Goal: Information Seeking & Learning: Learn about a topic

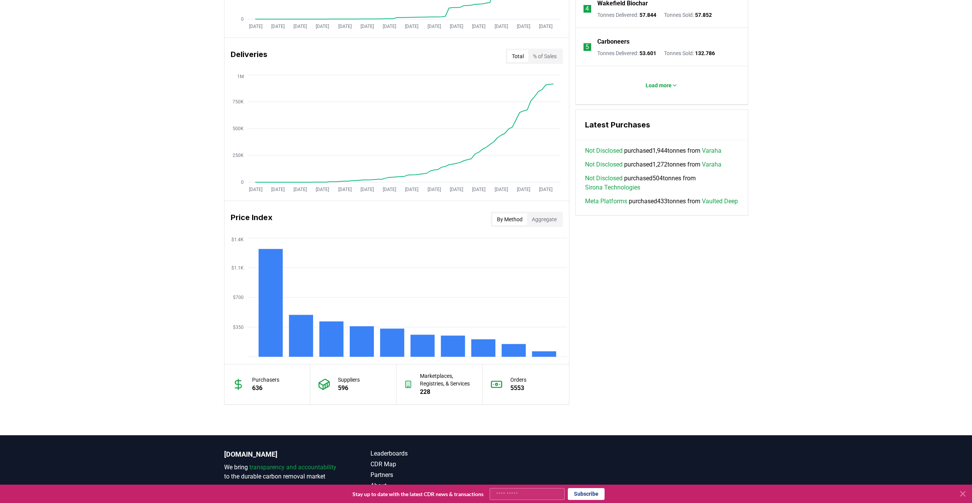
scroll to position [481, 0]
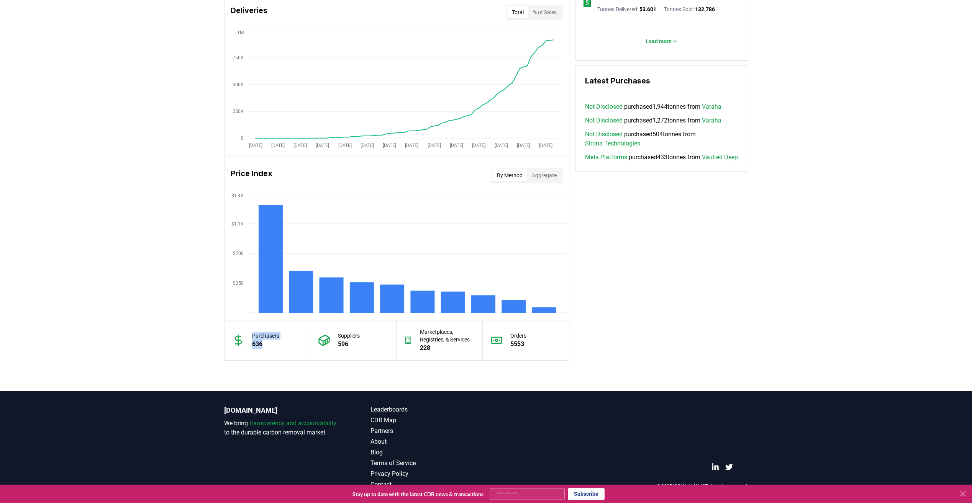
drag, startPoint x: 262, startPoint y: 344, endPoint x: 244, endPoint y: 344, distance: 17.6
click at [244, 344] on div "Purchasers 636" at bounding box center [267, 341] width 86 height 40
click at [384, 347] on div "Suppliers 596" at bounding box center [353, 341] width 86 height 40
click at [352, 348] on p "596" at bounding box center [349, 344] width 22 height 9
click at [547, 174] on button "Aggregate" at bounding box center [544, 175] width 34 height 12
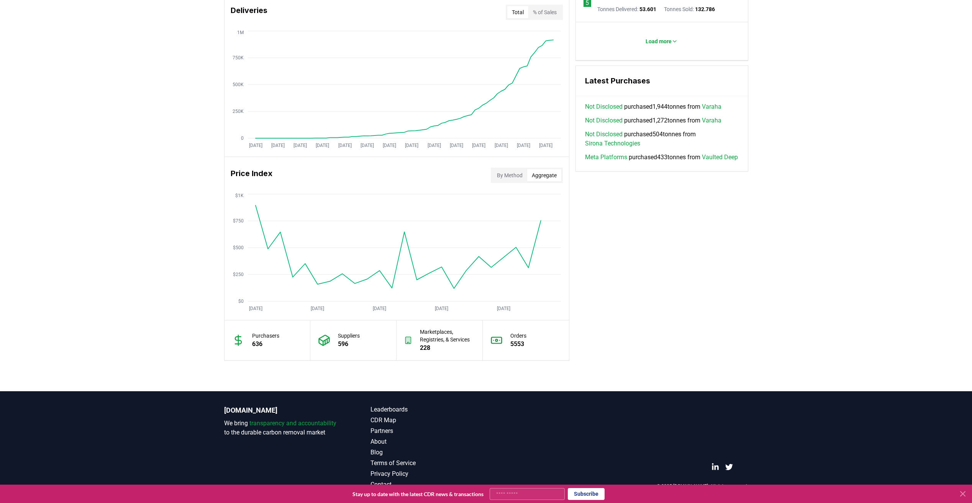
click at [648, 287] on div "Key Metrics Find detailed analysis of carbon removal data through time. Total S…" at bounding box center [486, 80] width 524 height 561
click at [512, 176] on button "By Method" at bounding box center [509, 175] width 35 height 12
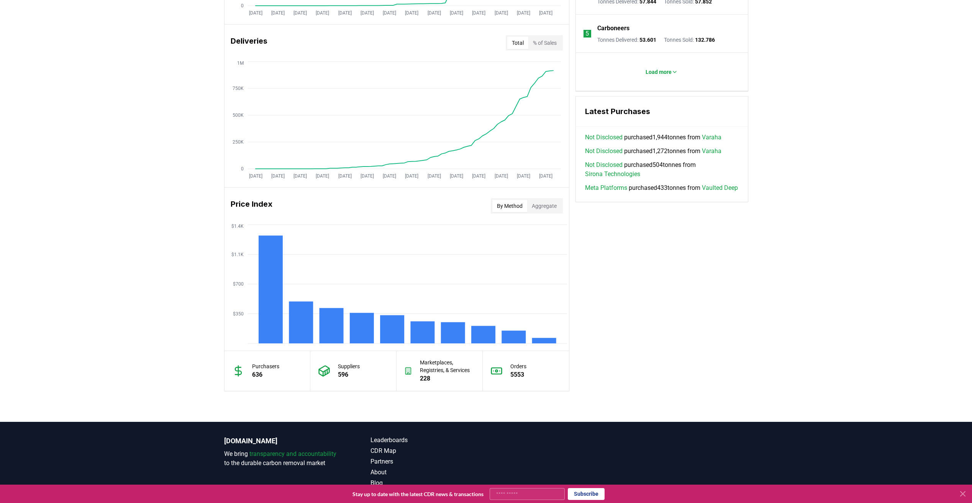
scroll to position [443, 0]
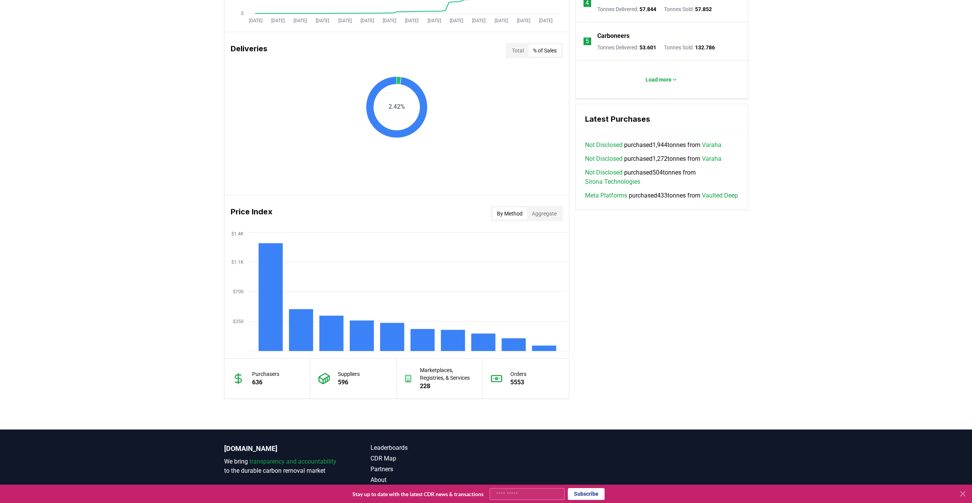
click at [542, 54] on button "% of Sales" at bounding box center [544, 50] width 33 height 12
click at [543, 54] on button "% of Sales" at bounding box center [544, 50] width 33 height 12
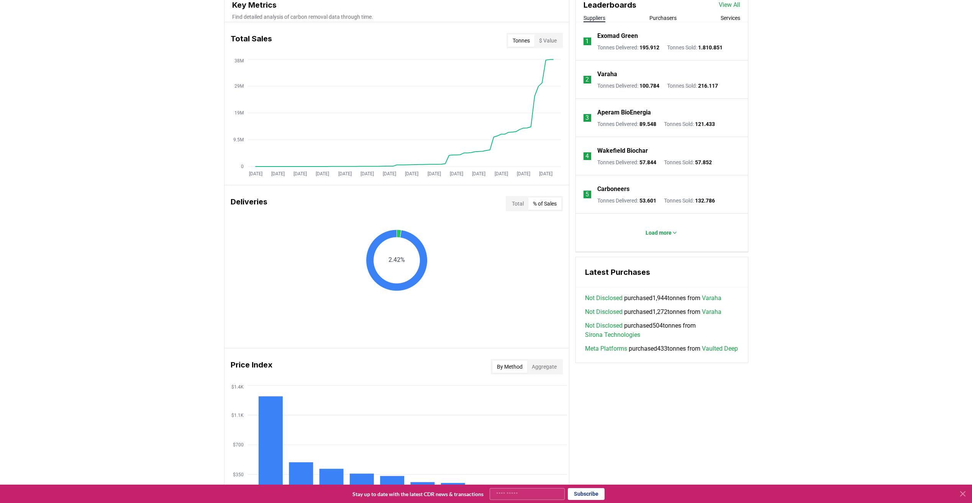
click at [513, 203] on button "Total" at bounding box center [517, 204] width 21 height 12
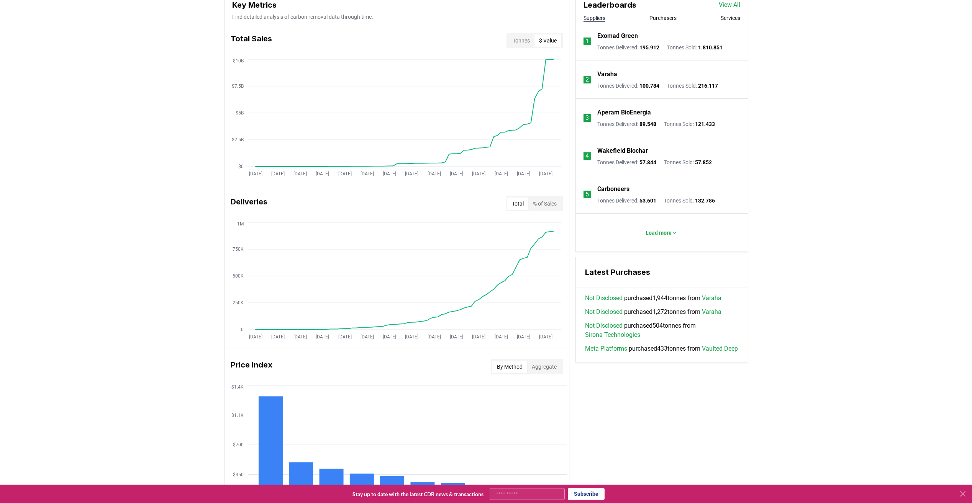
click at [552, 37] on button "$ Value" at bounding box center [547, 40] width 27 height 12
click at [552, 39] on button "$ Value" at bounding box center [547, 40] width 27 height 12
click at [513, 43] on button "Tonnes" at bounding box center [521, 40] width 26 height 12
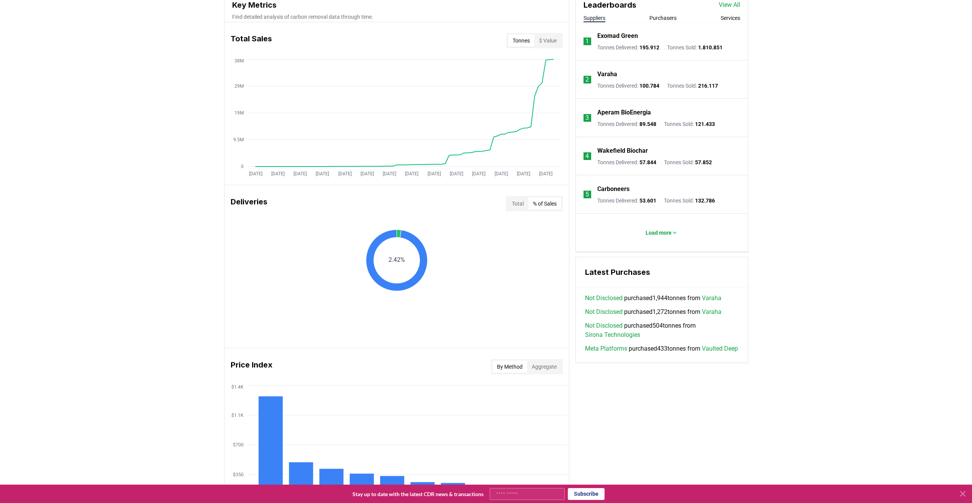
click at [540, 200] on button "% of Sales" at bounding box center [544, 204] width 33 height 12
click at [508, 205] on button "Total" at bounding box center [517, 204] width 21 height 12
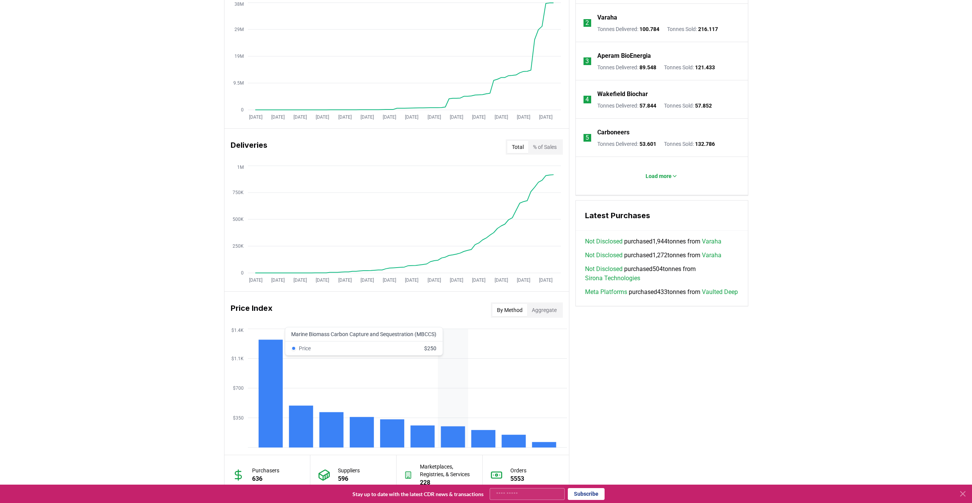
scroll to position [405, 0]
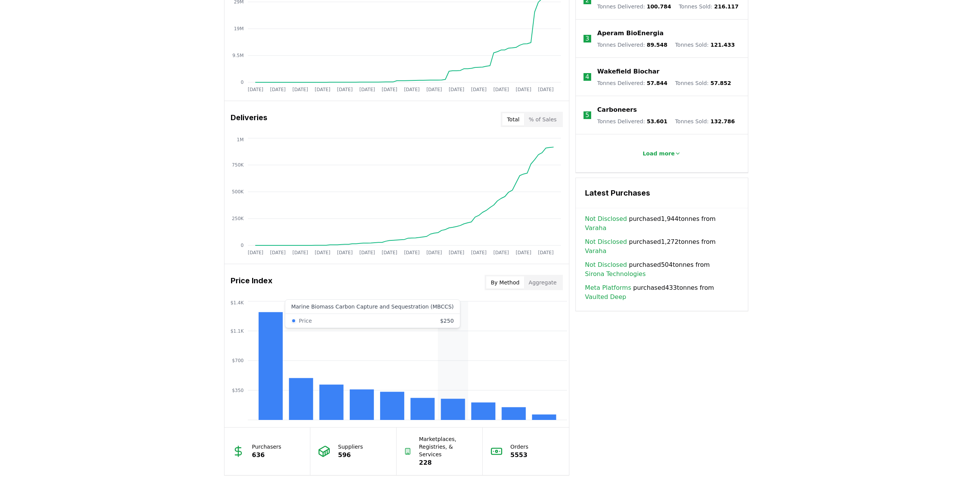
scroll to position [213, 0]
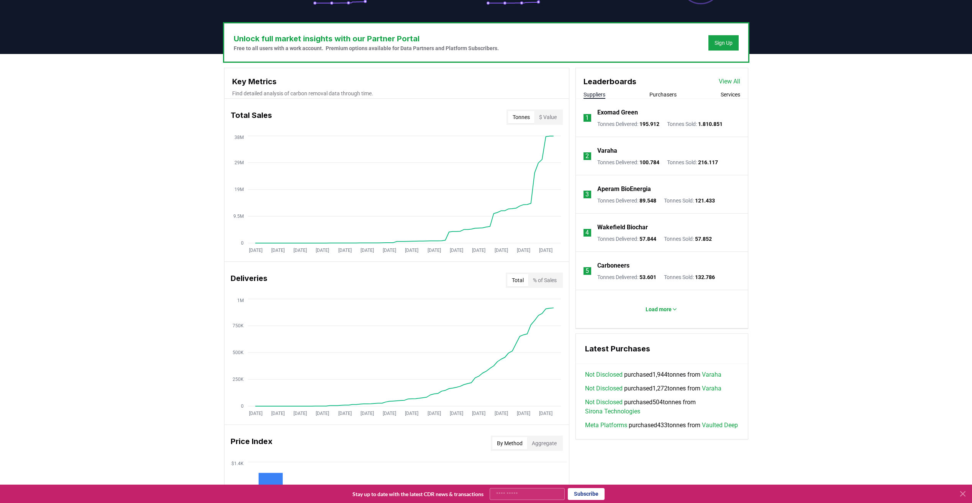
click at [617, 264] on p "Carboneers" at bounding box center [613, 265] width 32 height 9
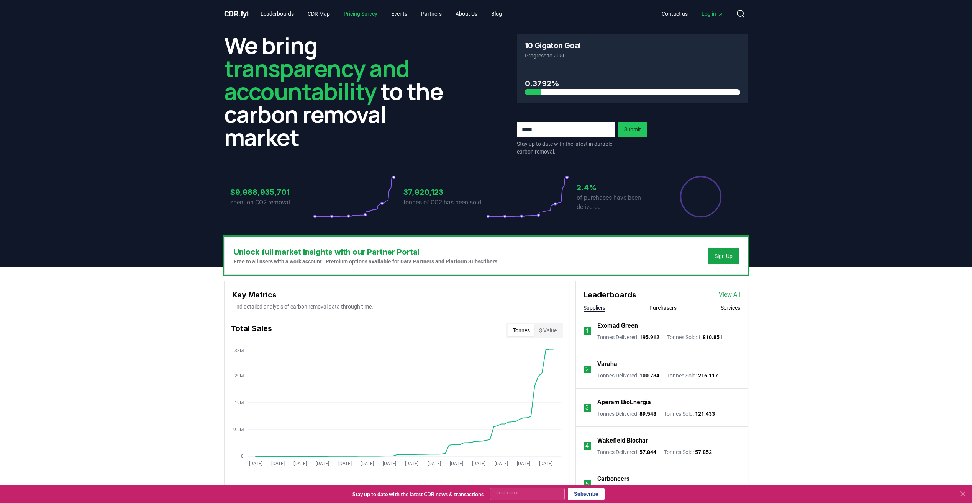
click at [369, 13] on link "Pricing Survey" at bounding box center [360, 14] width 46 height 14
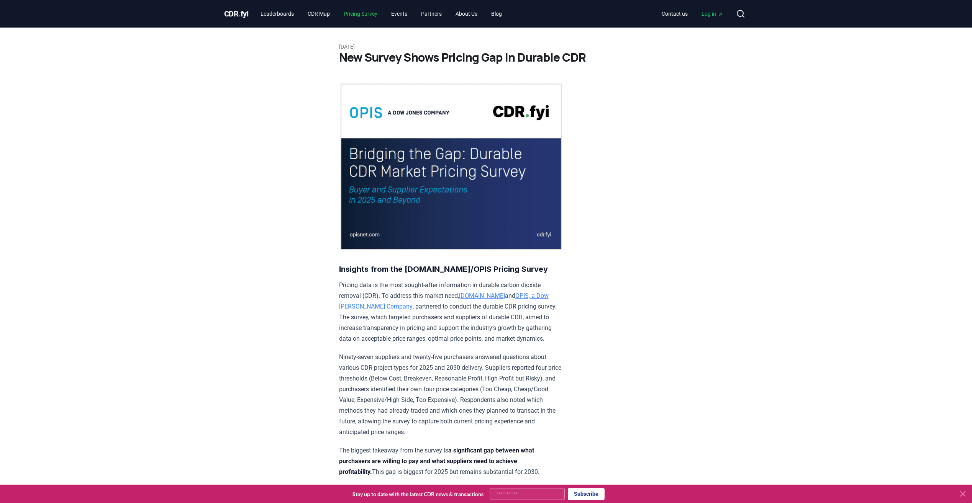
scroll to position [115, 0]
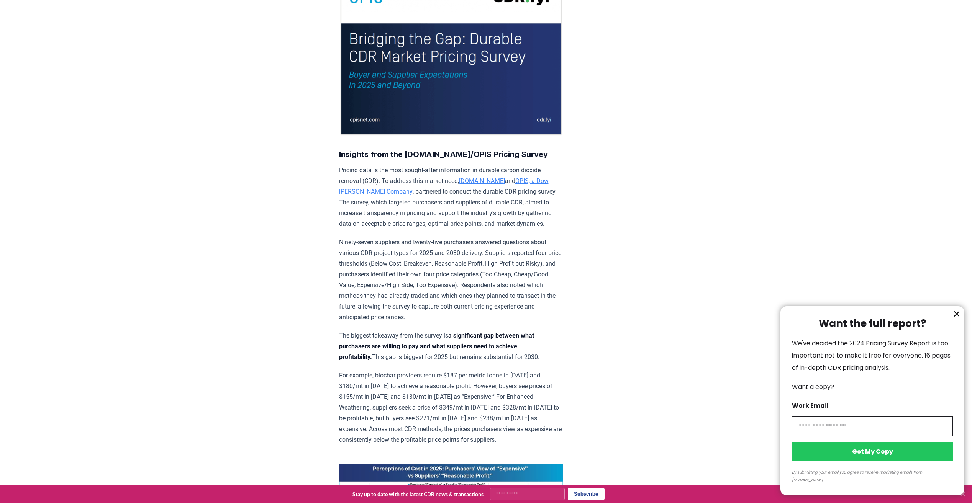
click at [959, 319] on icon "information" at bounding box center [956, 313] width 9 height 9
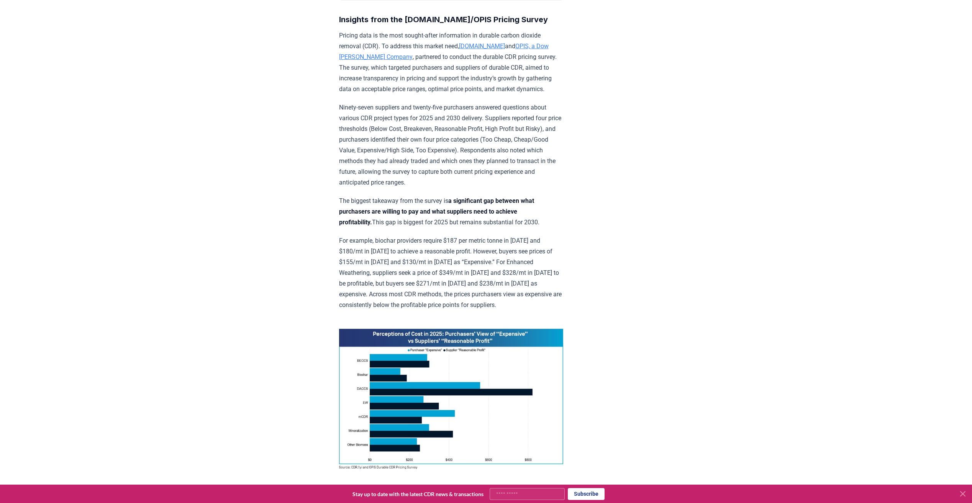
scroll to position [268, 0]
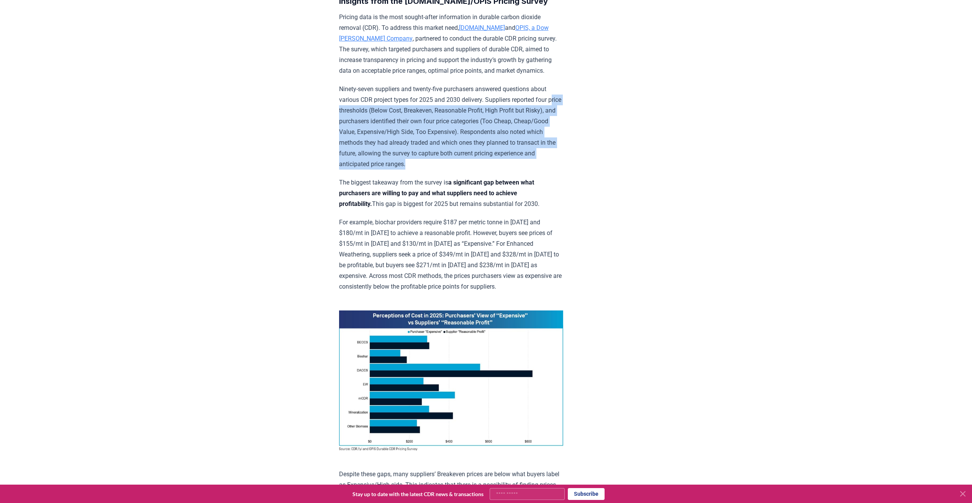
drag, startPoint x: 342, startPoint y: 110, endPoint x: 478, endPoint y: 166, distance: 146.7
click at [478, 166] on p "Ninety-seven suppliers and twenty-five purchasers answered questions about vari…" at bounding box center [451, 127] width 224 height 86
drag, startPoint x: 478, startPoint y: 166, endPoint x: 365, endPoint y: 162, distance: 113.0
click at [365, 162] on p "Ninety-seven suppliers and twenty-five purchasers answered questions about vari…" at bounding box center [451, 127] width 224 height 86
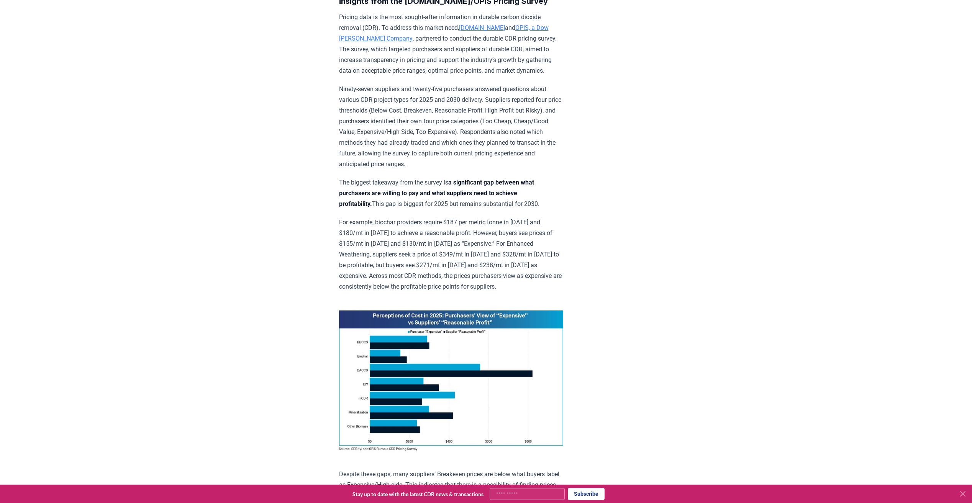
scroll to position [306, 0]
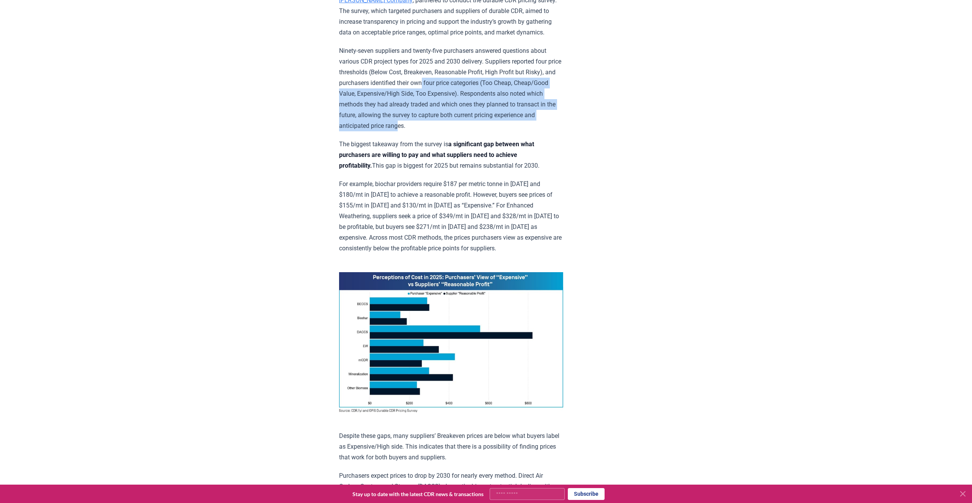
drag, startPoint x: 455, startPoint y: 79, endPoint x: 442, endPoint y: 122, distance: 44.8
click at [442, 122] on p "Ninety-seven suppliers and twenty-five purchasers answered questions about vari…" at bounding box center [451, 89] width 224 height 86
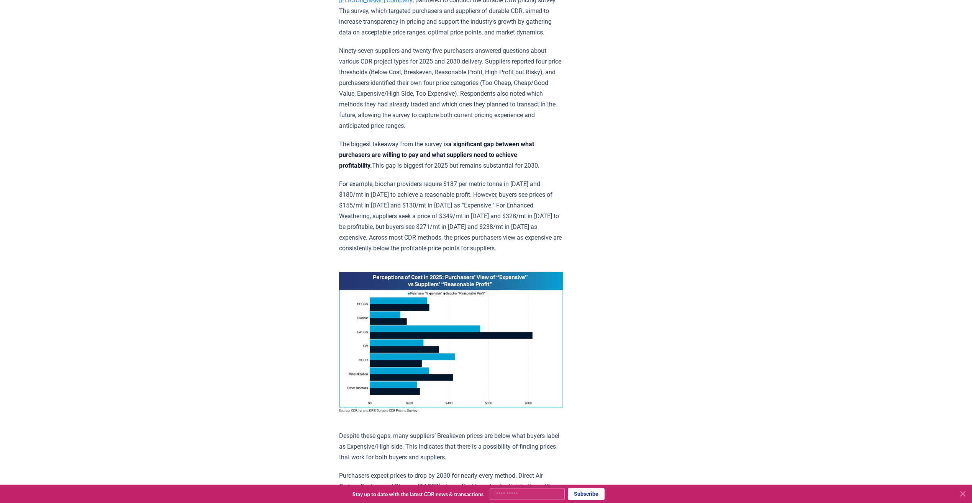
drag, startPoint x: 442, startPoint y: 122, endPoint x: 360, endPoint y: 132, distance: 83.0
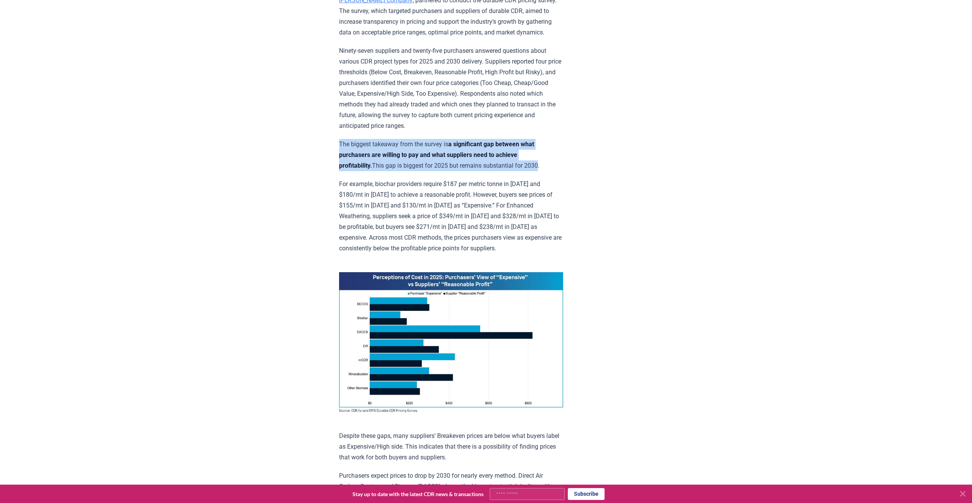
drag, startPoint x: 332, startPoint y: 143, endPoint x: 541, endPoint y: 160, distance: 209.1
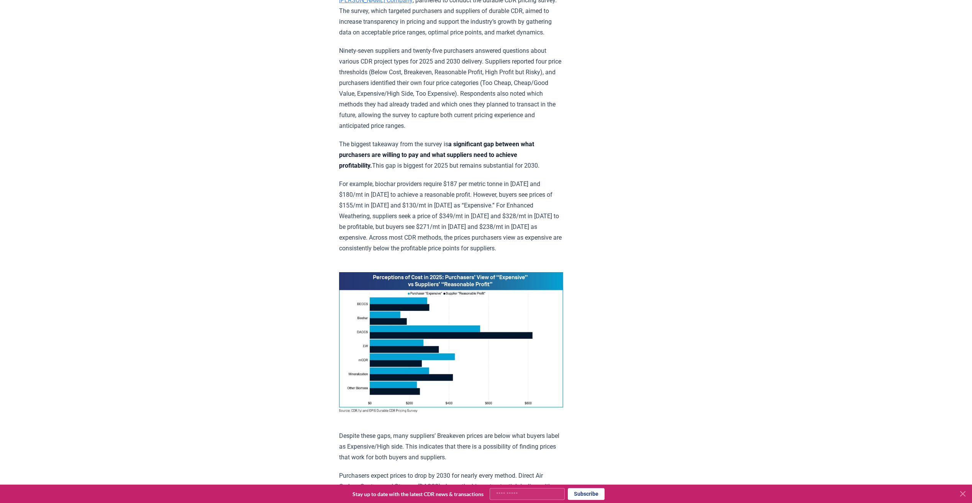
drag, startPoint x: 541, startPoint y: 160, endPoint x: 408, endPoint y: 178, distance: 133.7
click at [408, 179] on p "For example, biochar providers require $187 per metric tonne in 2025 and $180/m…" at bounding box center [451, 216] width 224 height 75
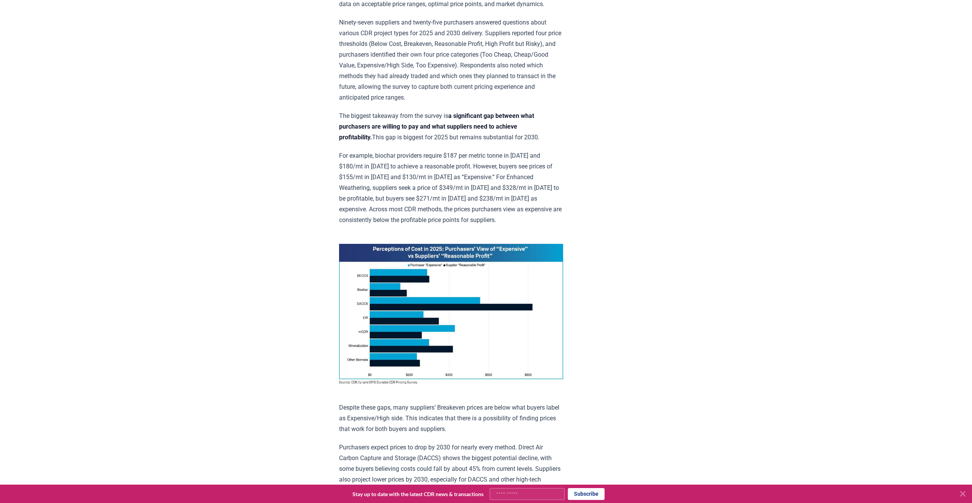
scroll to position [383, 0]
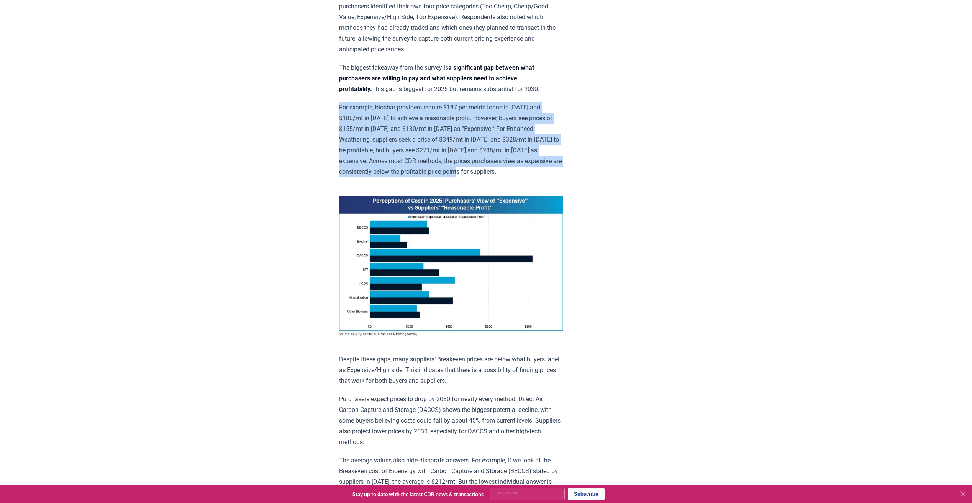
drag, startPoint x: 339, startPoint y: 104, endPoint x: 556, endPoint y: 174, distance: 227.6
click at [556, 174] on p "For example, biochar providers require $187 per metric tonne in 2025 and $180/m…" at bounding box center [451, 139] width 224 height 75
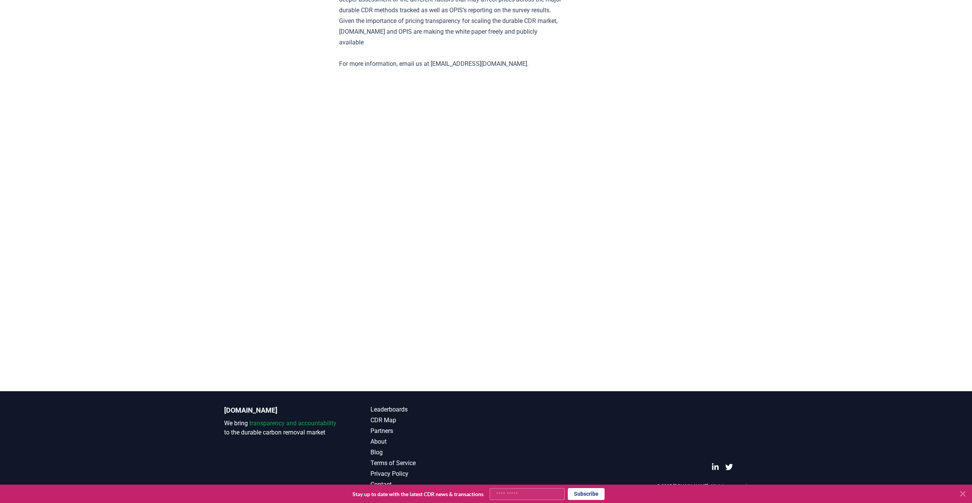
scroll to position [1554, 0]
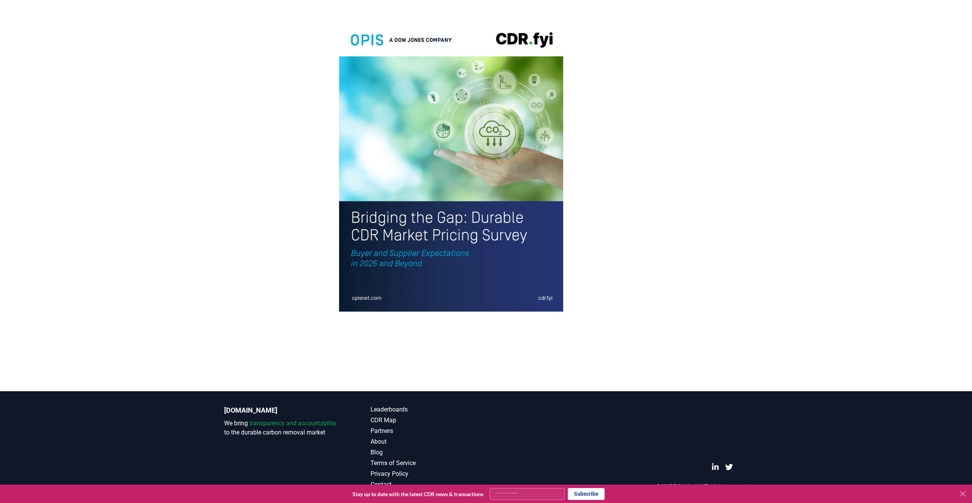
click at [539, 298] on img at bounding box center [451, 166] width 224 height 292
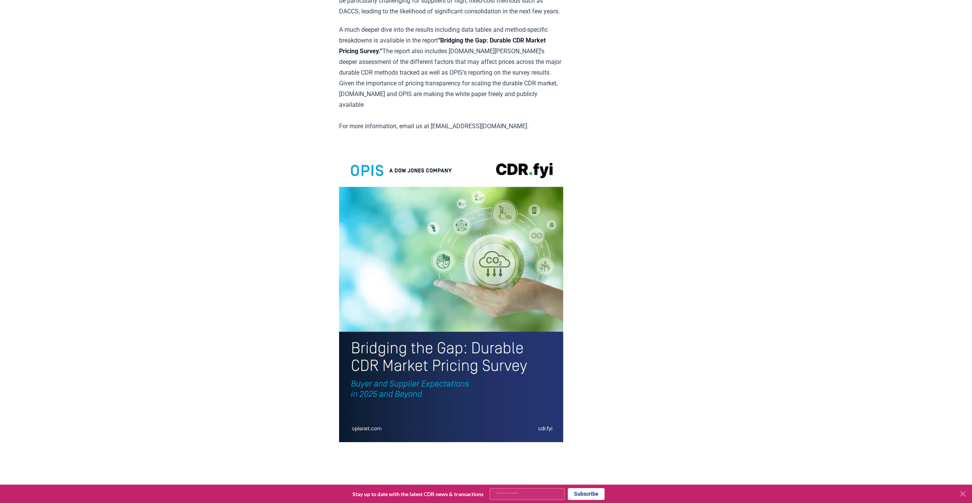
scroll to position [1532, 0]
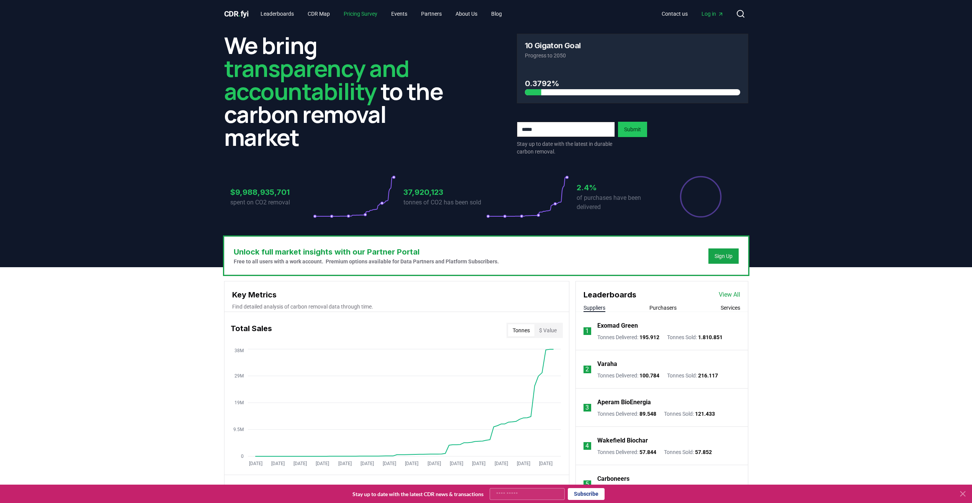
click at [373, 16] on link "Pricing Survey" at bounding box center [360, 14] width 46 height 14
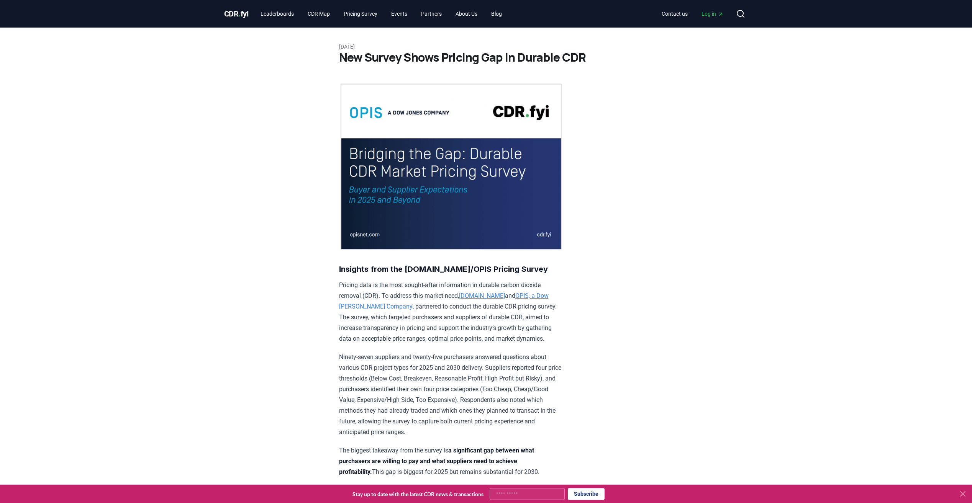
drag, startPoint x: 522, startPoint y: 155, endPoint x: 490, endPoint y: 175, distance: 37.7
click at [522, 154] on img at bounding box center [451, 167] width 224 height 168
click at [422, 248] on img at bounding box center [451, 167] width 224 height 168
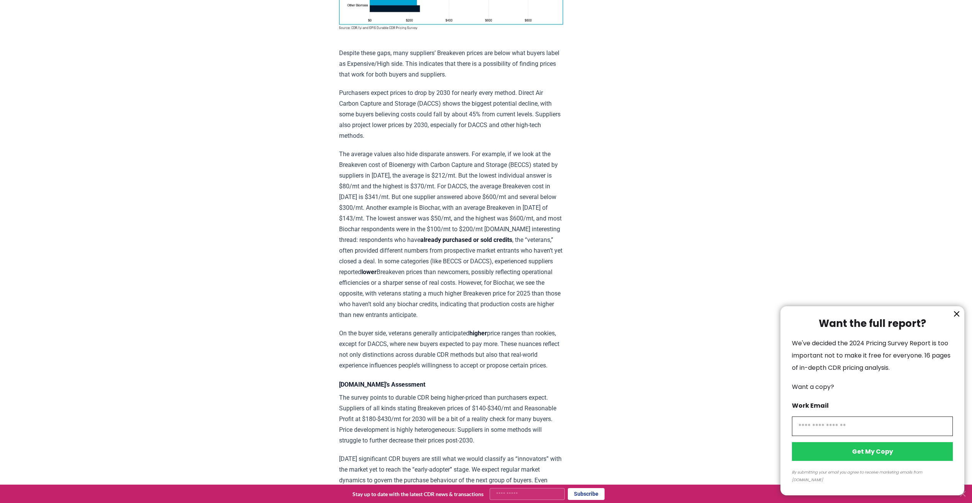
scroll to position [766, 0]
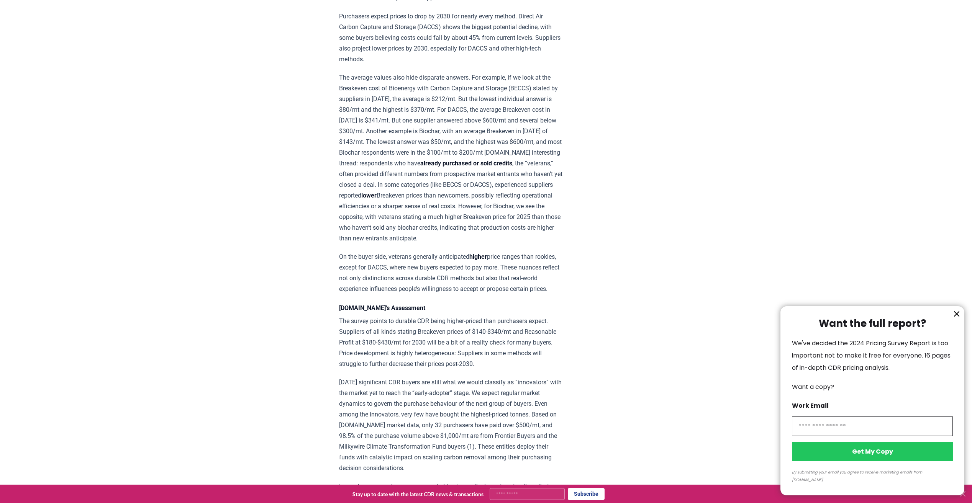
click at [959, 319] on icon "information" at bounding box center [956, 313] width 9 height 9
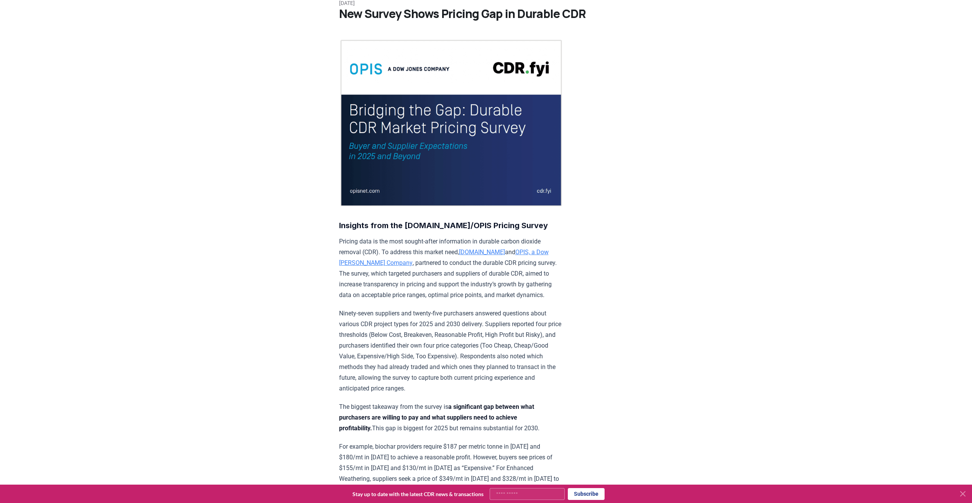
scroll to position [0, 0]
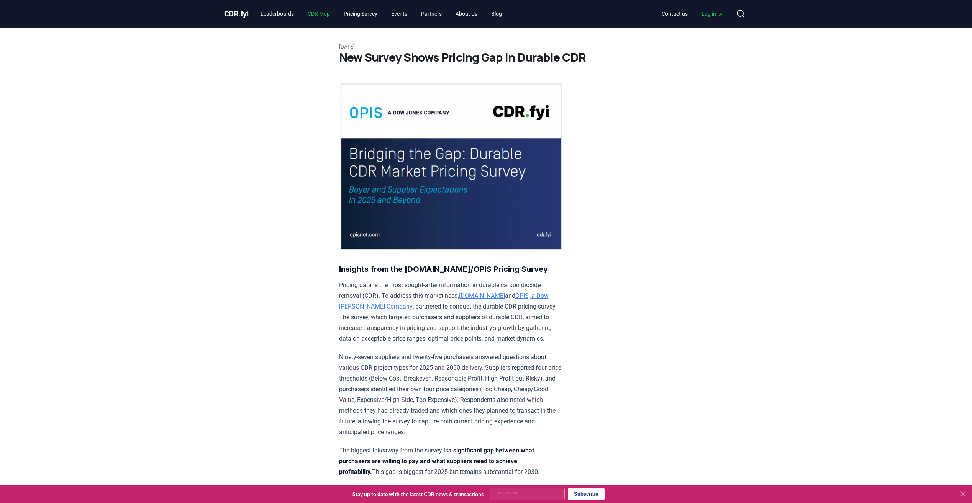
click at [324, 15] on link "CDR Map" at bounding box center [318, 14] width 34 height 14
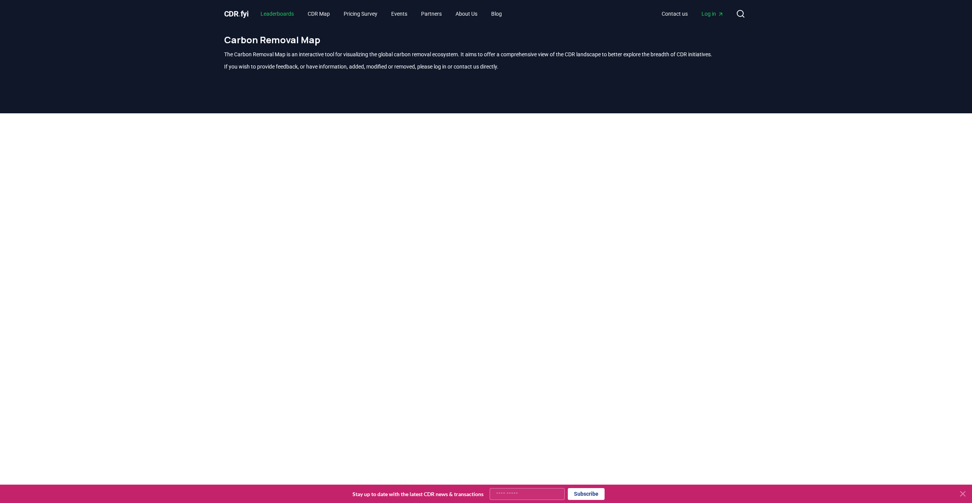
click at [288, 13] on link "Leaderboards" at bounding box center [277, 14] width 46 height 14
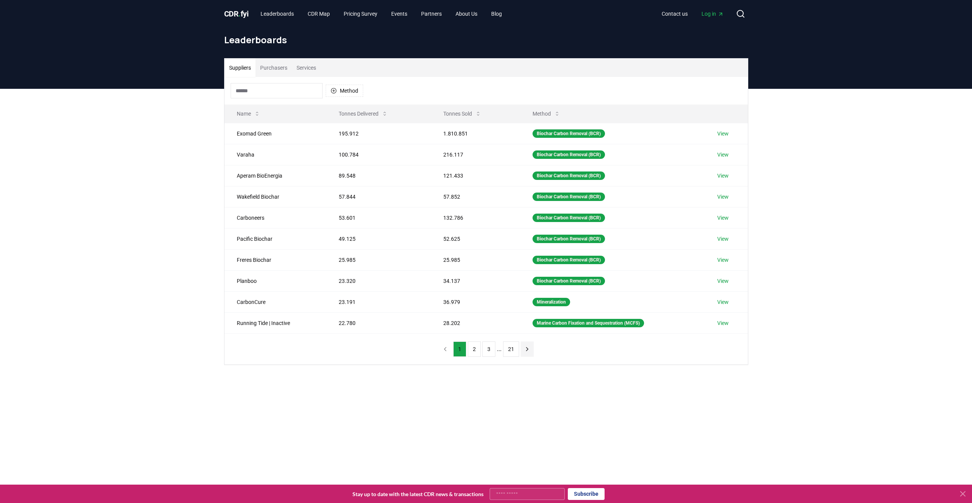
click at [529, 348] on icon "next page" at bounding box center [527, 349] width 7 height 7
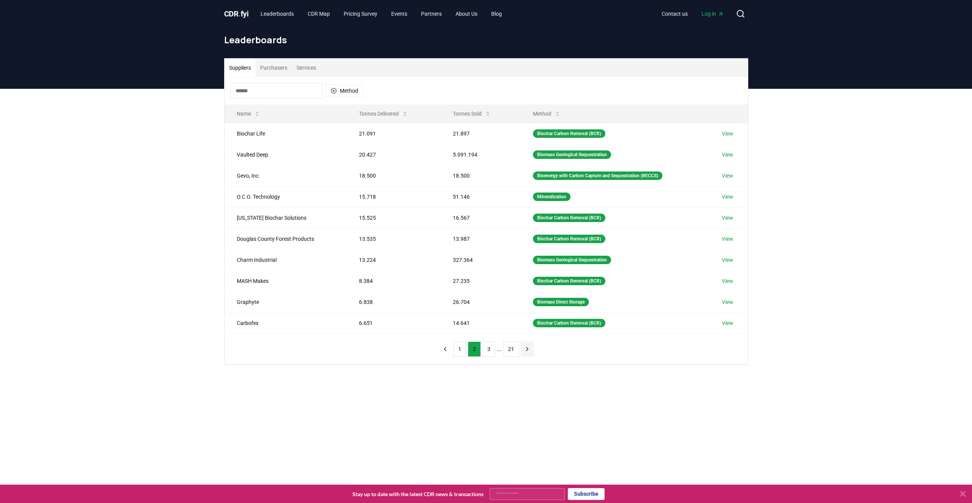
click at [526, 351] on icon "next page" at bounding box center [527, 349] width 7 height 7
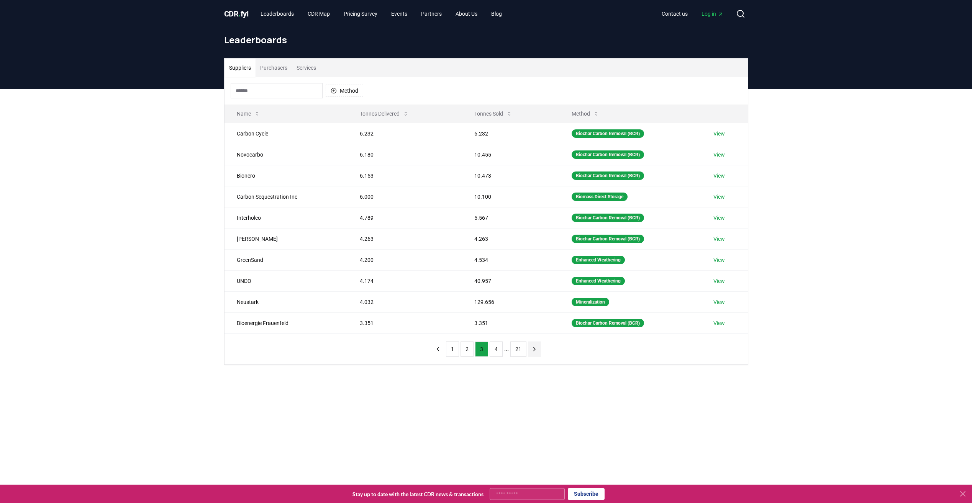
click at [528, 349] on button "next page" at bounding box center [534, 349] width 13 height 15
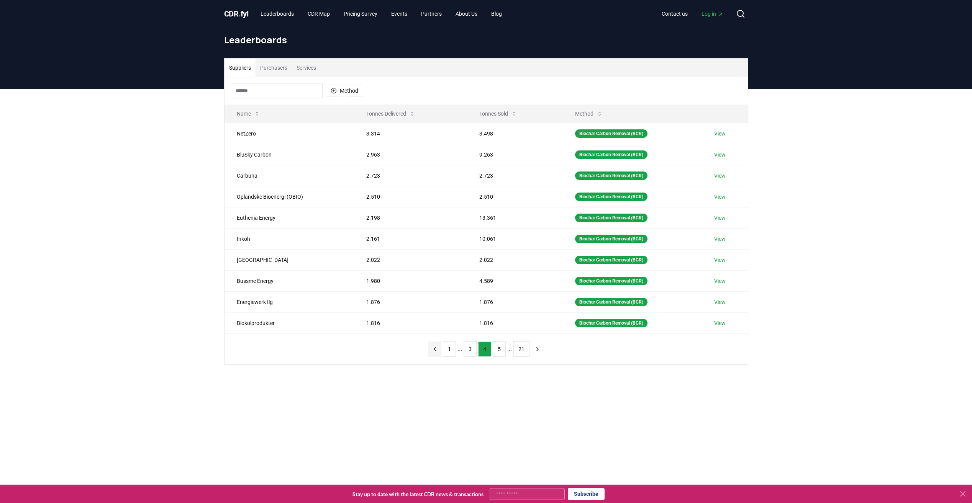
click at [436, 346] on icon "previous page" at bounding box center [434, 349] width 7 height 7
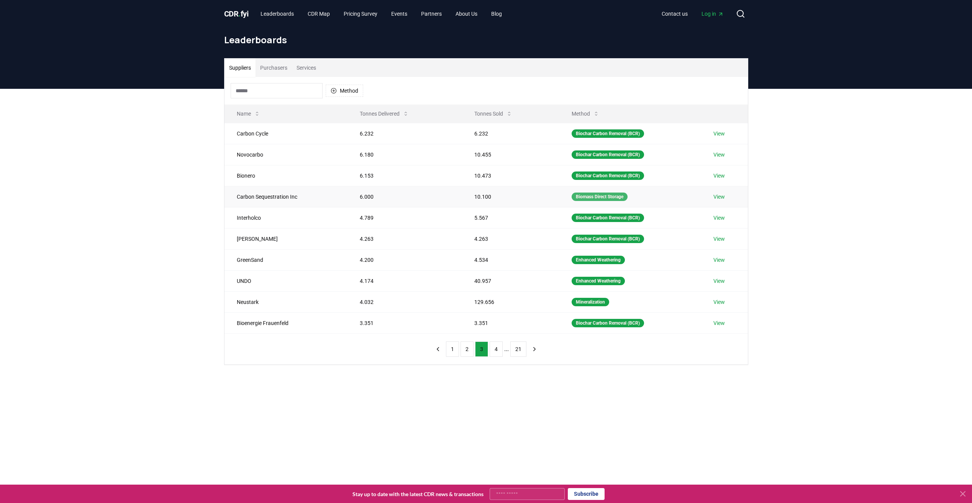
click at [585, 196] on div "Biomass Direct Storage" at bounding box center [599, 197] width 56 height 8
click at [100, 196] on div "Suppliers Purchasers Services Method Name Tonnes Delivered Tonnes Sold Method C…" at bounding box center [486, 242] width 972 height 307
click at [721, 201] on td "View" at bounding box center [724, 196] width 47 height 21
click at [723, 198] on link "View" at bounding box center [718, 197] width 11 height 8
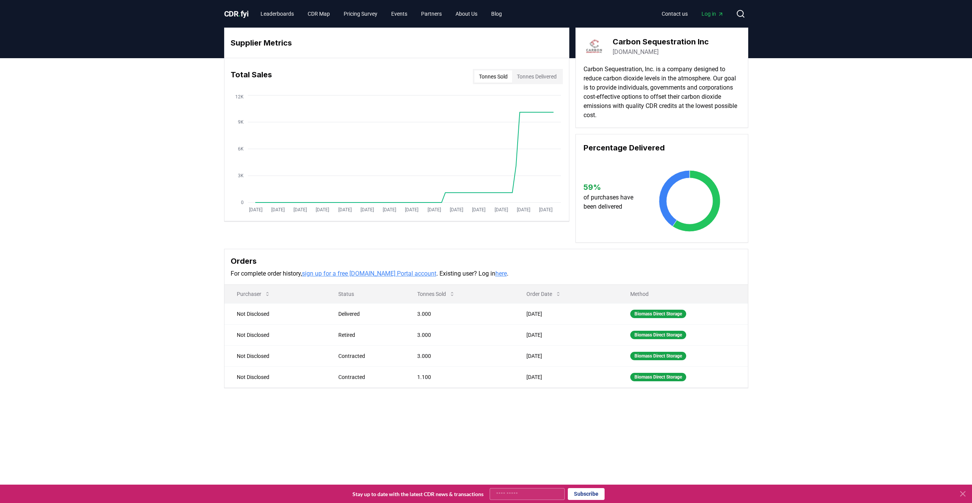
click at [643, 52] on link "[DOMAIN_NAME]" at bounding box center [635, 51] width 46 height 9
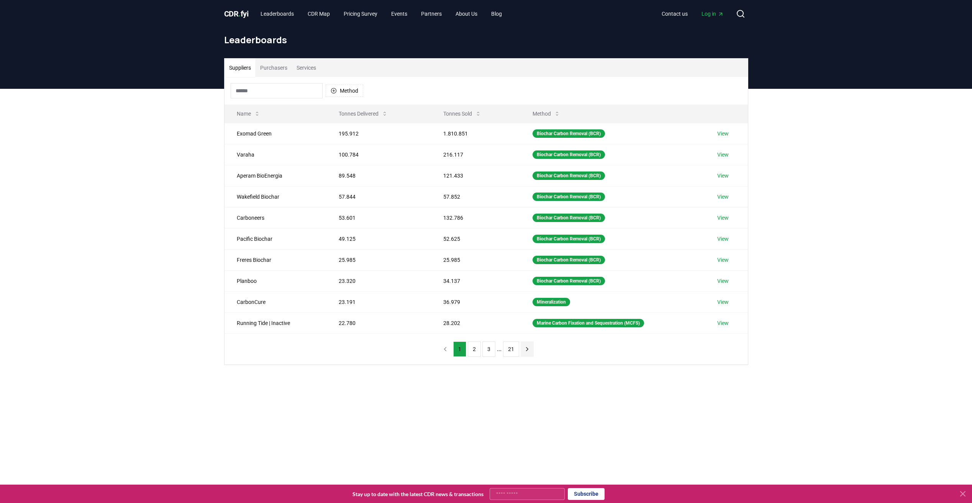
click at [526, 351] on icon "next page" at bounding box center [527, 349] width 7 height 7
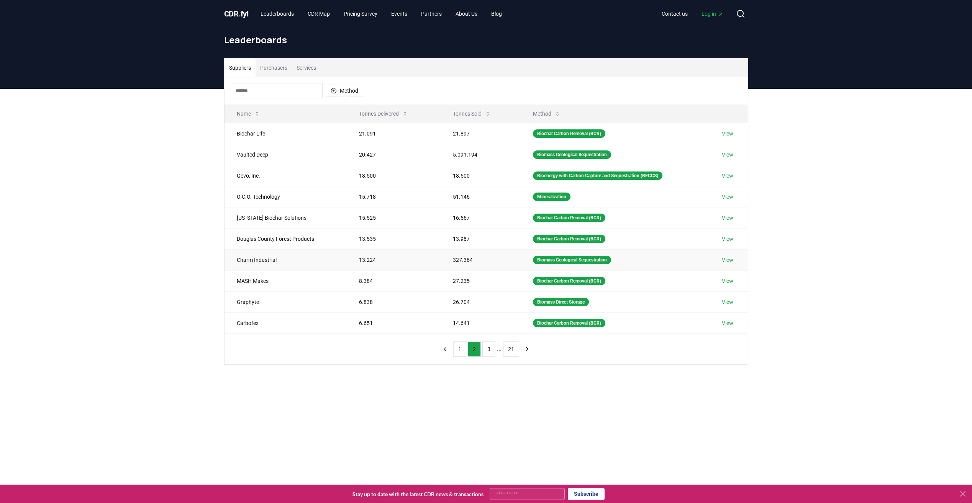
click at [731, 262] on link "View" at bounding box center [727, 260] width 11 height 8
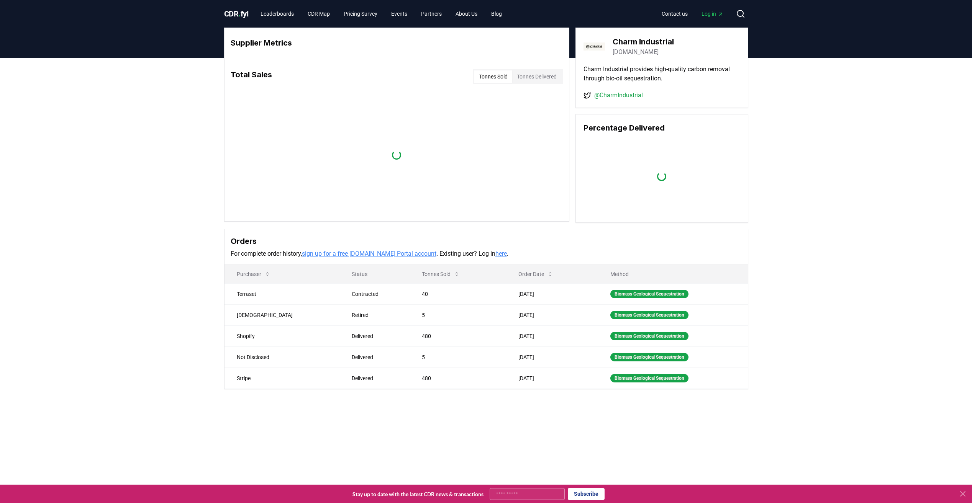
click at [635, 50] on link "[DOMAIN_NAME]" at bounding box center [635, 51] width 46 height 9
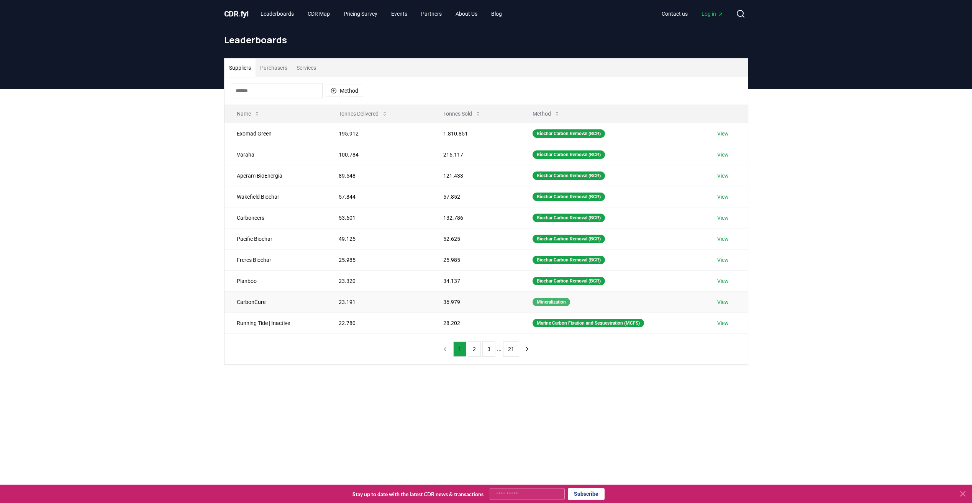
click at [553, 303] on div "Mineralization" at bounding box center [551, 302] width 38 height 8
click at [726, 303] on link "View" at bounding box center [722, 302] width 11 height 8
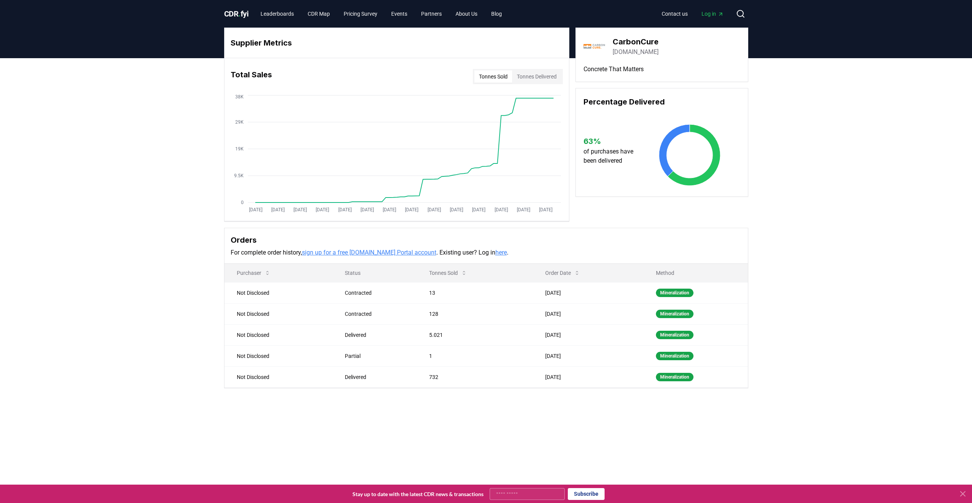
click at [631, 51] on link "[DOMAIN_NAME]" at bounding box center [635, 51] width 46 height 9
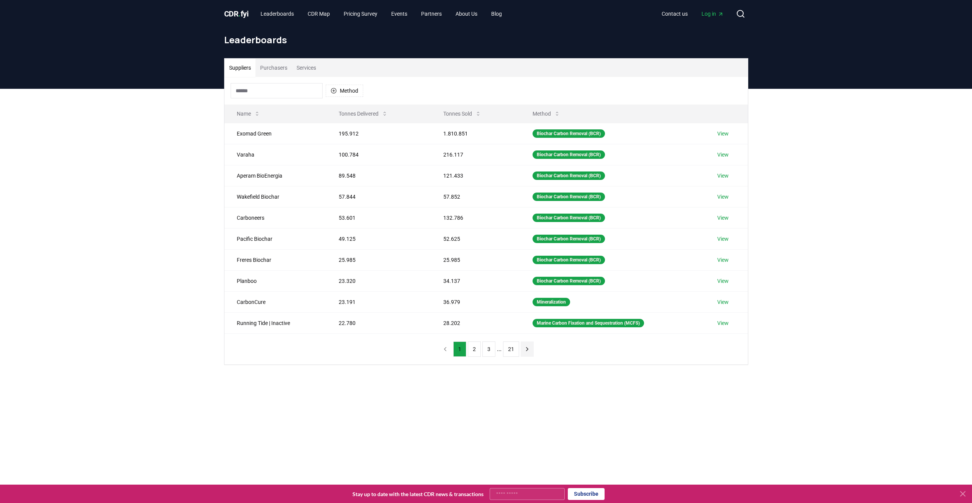
click at [524, 347] on icon "next page" at bounding box center [527, 349] width 7 height 7
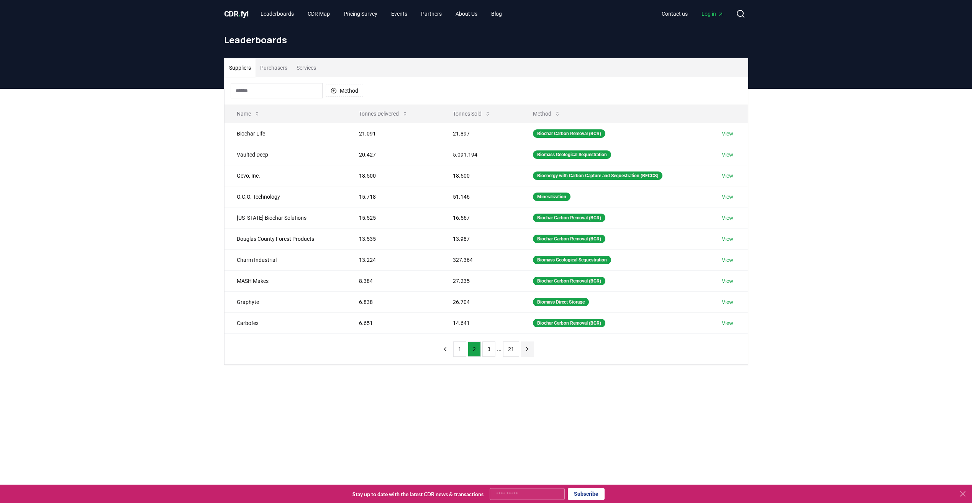
click at [525, 346] on icon "next page" at bounding box center [527, 349] width 7 height 7
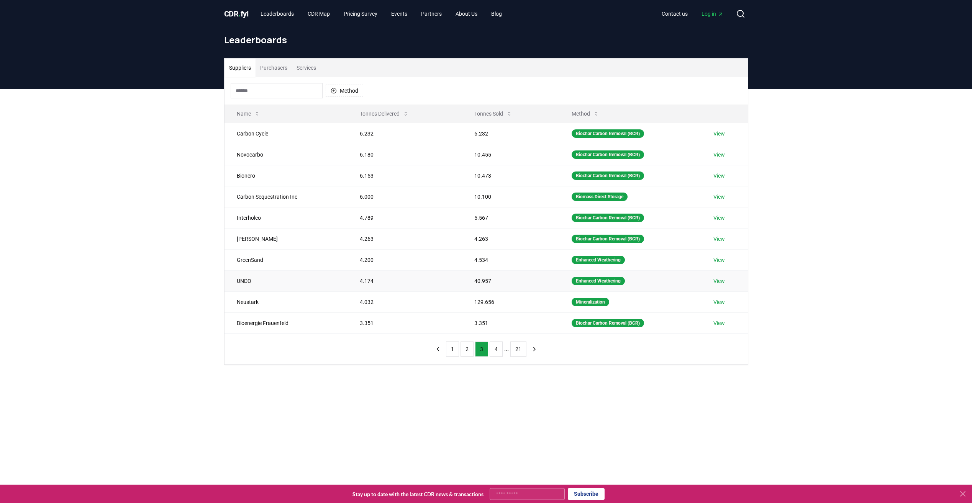
click at [717, 280] on link "View" at bounding box center [718, 281] width 11 height 8
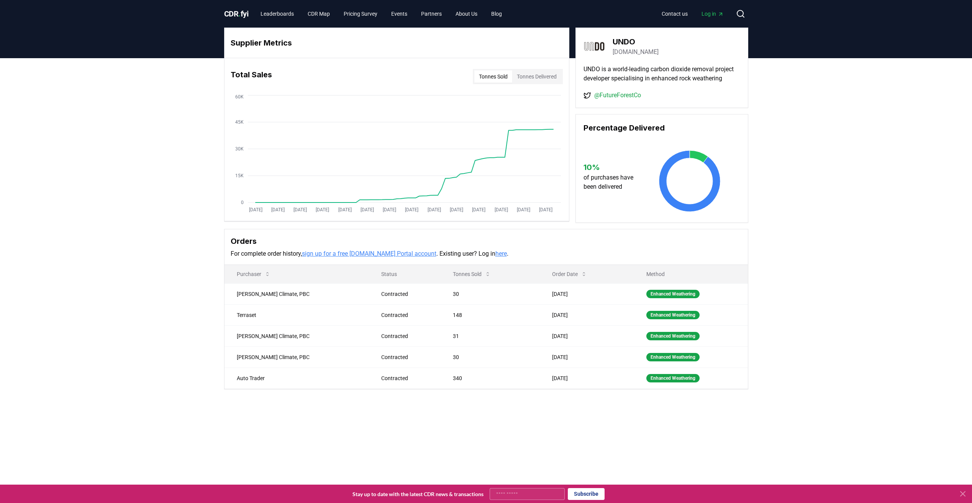
click at [625, 54] on link "[DOMAIN_NAME]" at bounding box center [635, 51] width 46 height 9
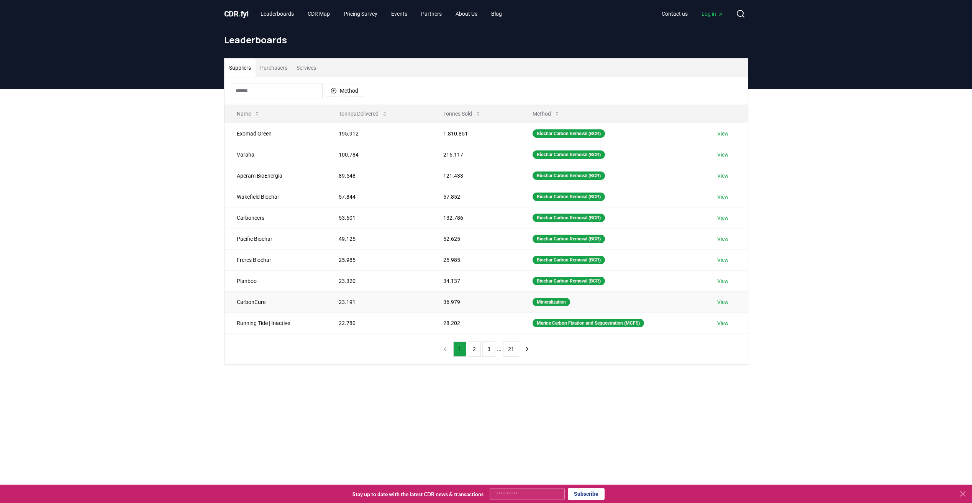
click at [729, 303] on link "View" at bounding box center [722, 302] width 11 height 8
click at [489, 354] on button "3" at bounding box center [488, 349] width 13 height 15
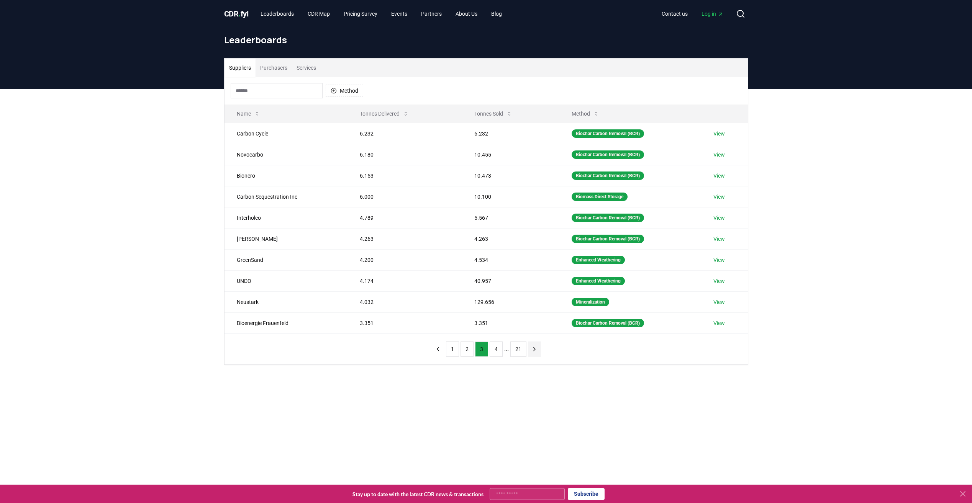
click at [531, 351] on icon "next page" at bounding box center [534, 349] width 7 height 7
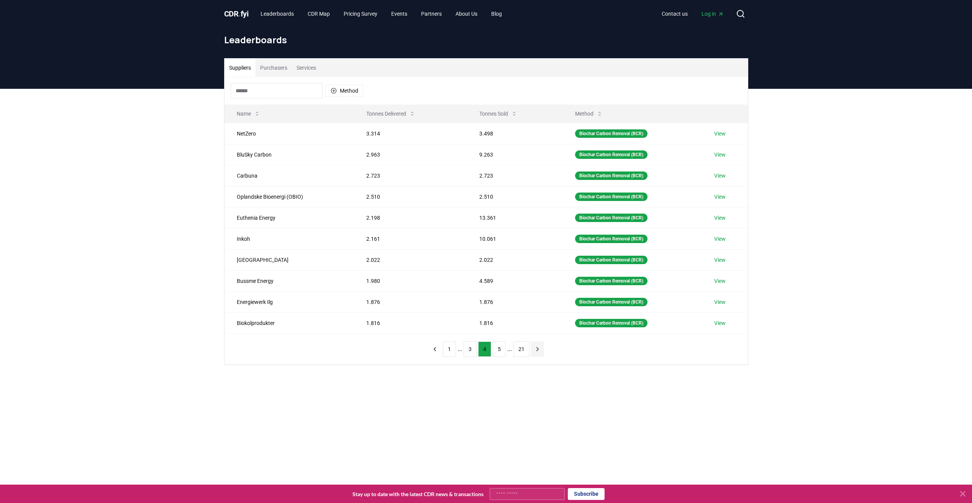
click at [534, 350] on icon "next page" at bounding box center [537, 349] width 7 height 7
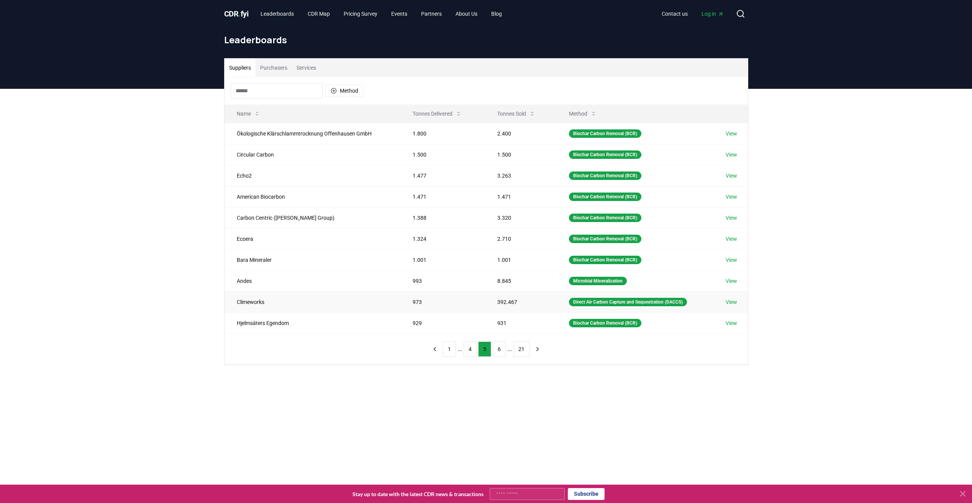
click at [732, 303] on link "View" at bounding box center [730, 302] width 11 height 8
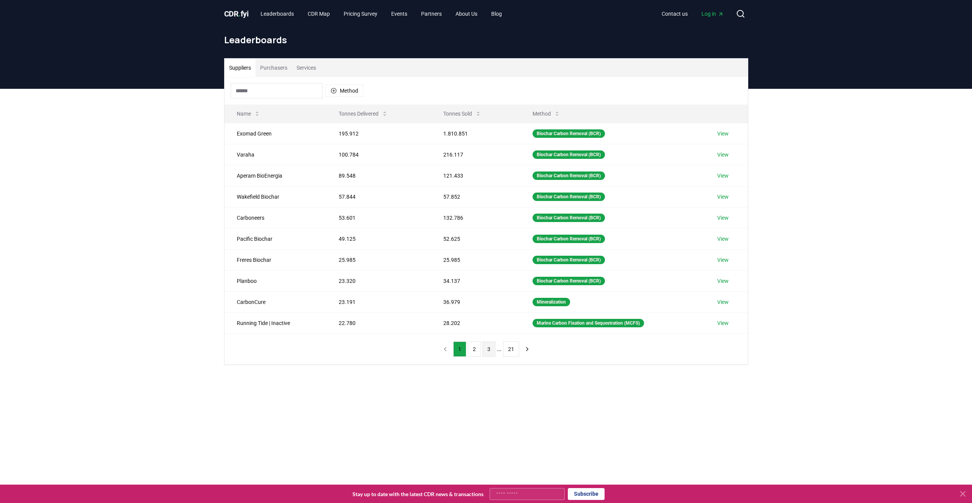
click at [484, 352] on button "3" at bounding box center [488, 349] width 13 height 15
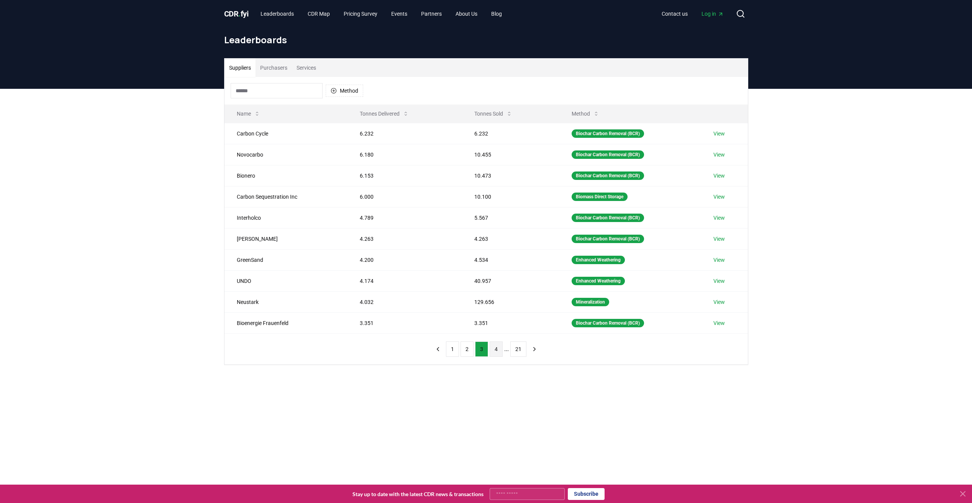
click at [496, 353] on button "4" at bounding box center [496, 349] width 13 height 15
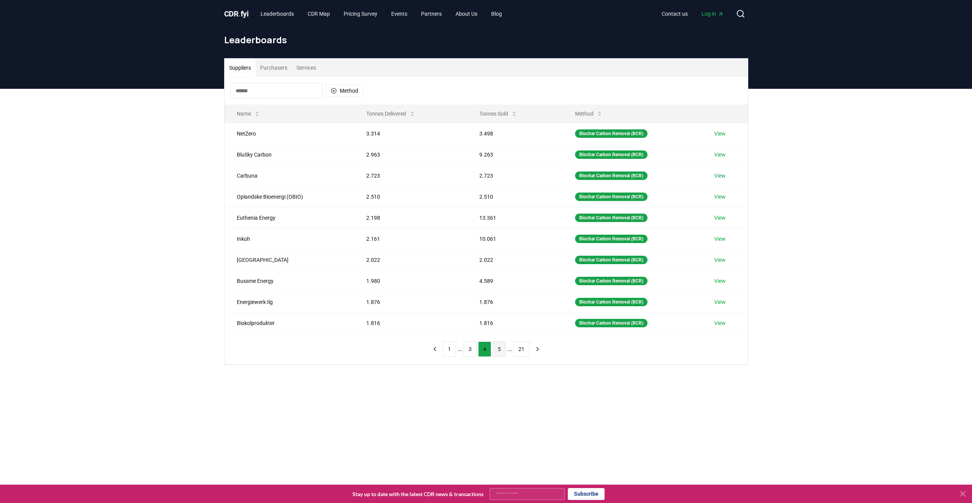
click at [503, 353] on button "5" at bounding box center [499, 349] width 13 height 15
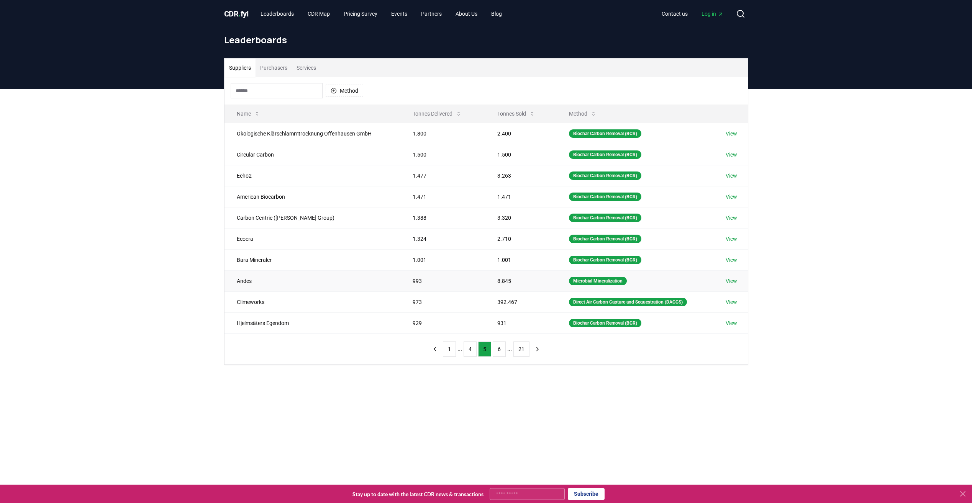
click at [734, 283] on link "View" at bounding box center [730, 281] width 11 height 8
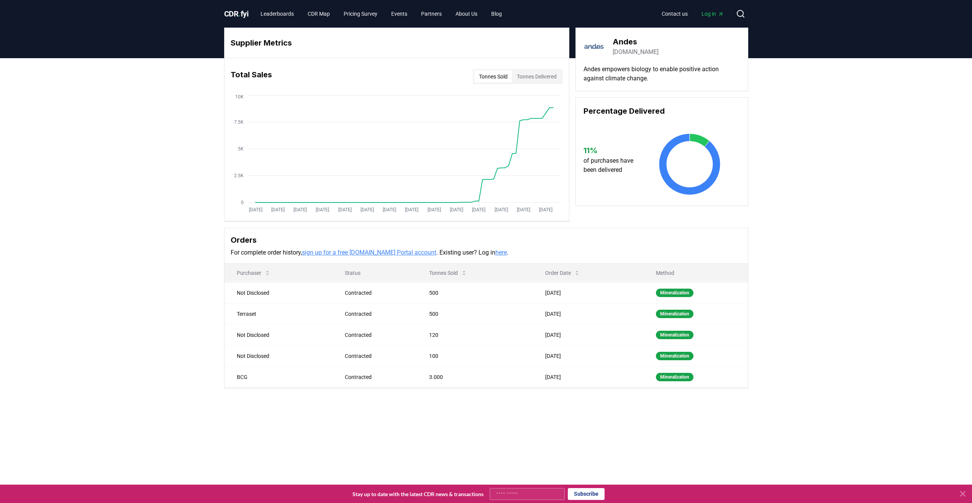
click at [628, 50] on link "andes.bio" at bounding box center [635, 51] width 46 height 9
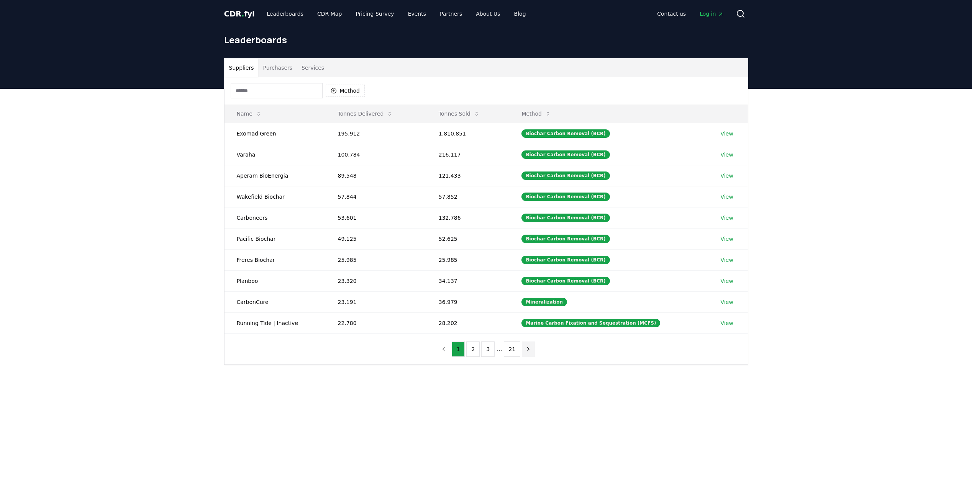
click at [528, 351] on icon "next page" at bounding box center [528, 349] width 7 height 7
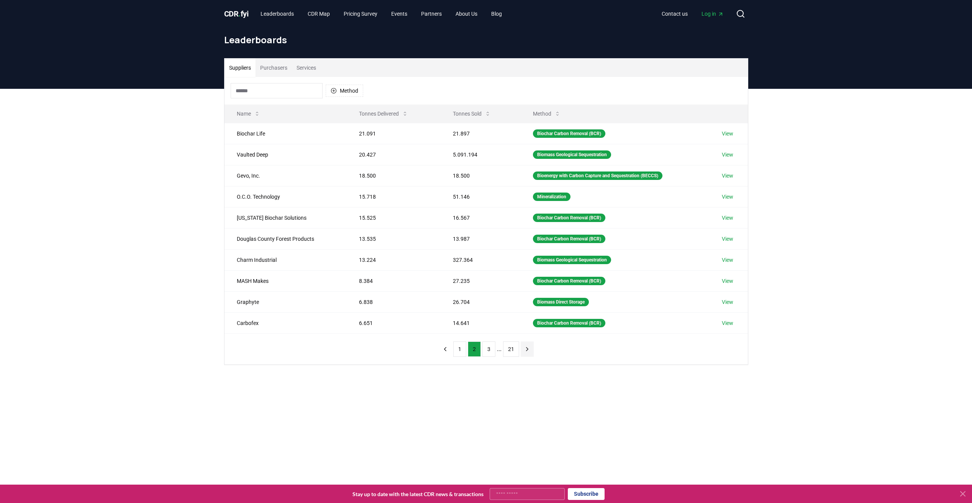
click at [528, 351] on icon "next page" at bounding box center [527, 349] width 7 height 7
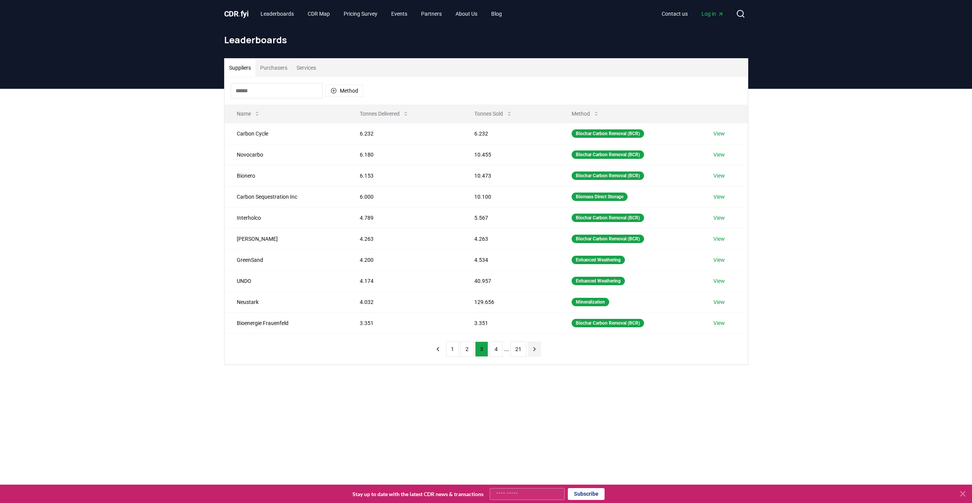
click at [528, 351] on button "next page" at bounding box center [534, 349] width 13 height 15
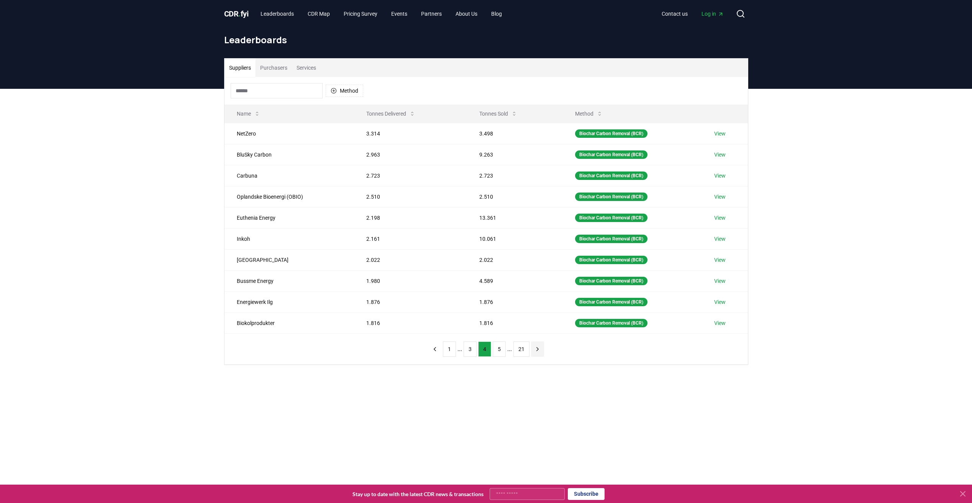
click at [536, 351] on icon "next page" at bounding box center [537, 348] width 2 height 3
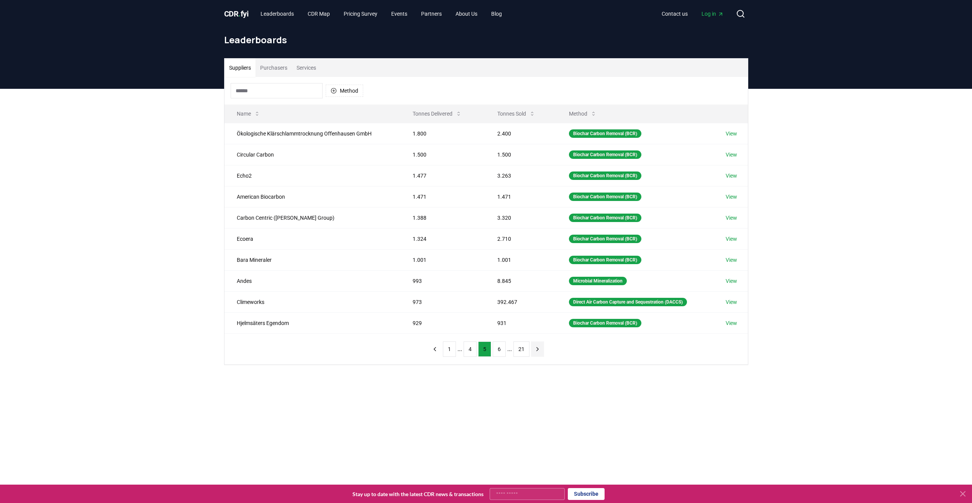
click at [535, 350] on icon "next page" at bounding box center [537, 349] width 7 height 7
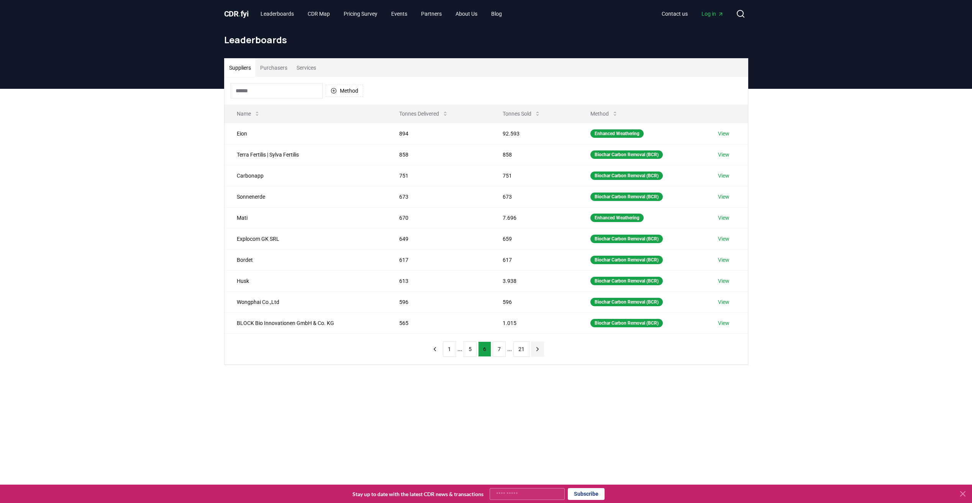
click at [536, 350] on icon "next page" at bounding box center [537, 348] width 2 height 3
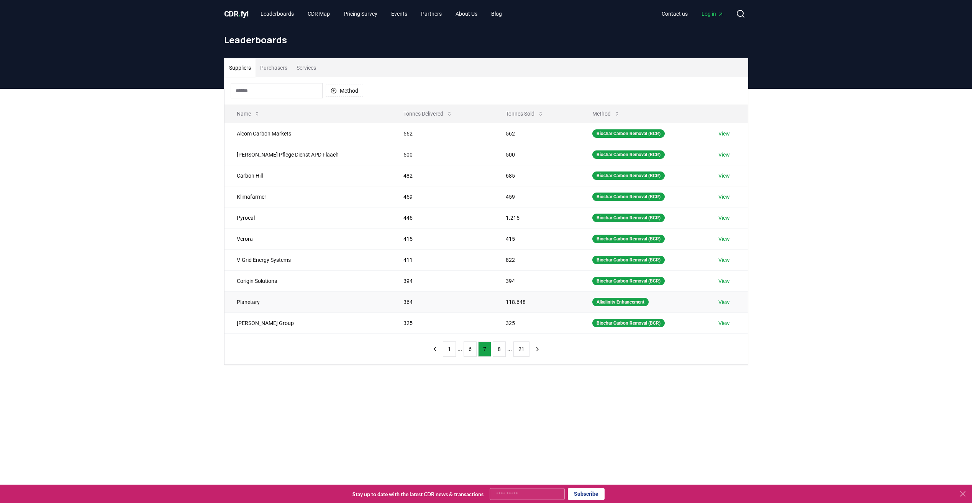
click at [725, 305] on link "View" at bounding box center [723, 302] width 11 height 8
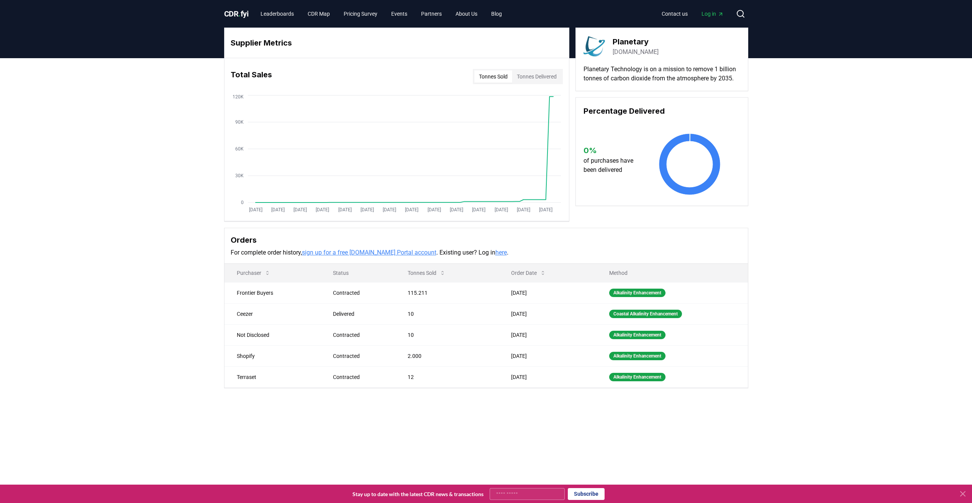
click at [645, 50] on link "[DOMAIN_NAME]" at bounding box center [635, 51] width 46 height 9
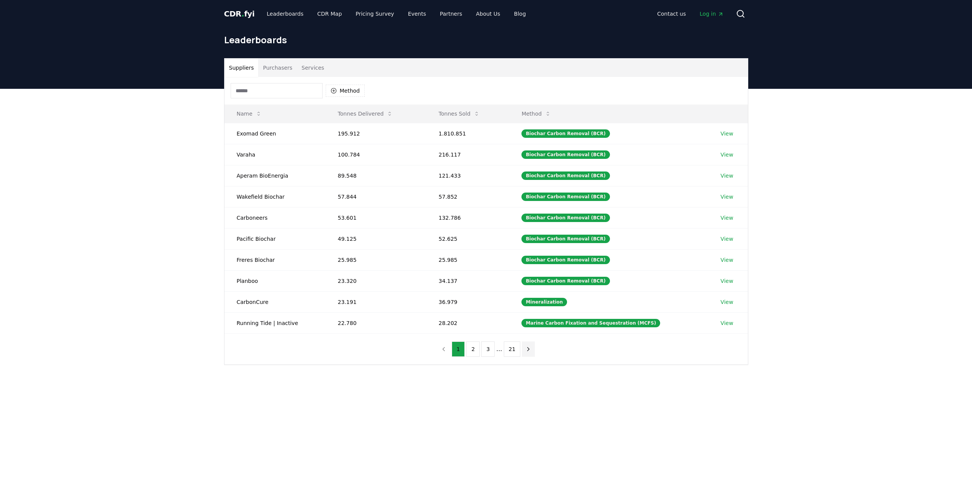
click at [527, 350] on icon "next page" at bounding box center [528, 349] width 7 height 7
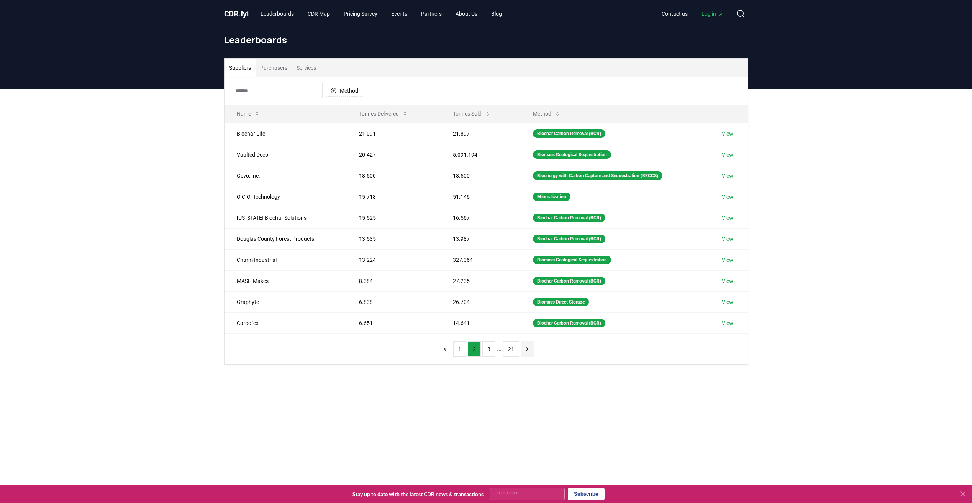
click at [527, 350] on icon "next page" at bounding box center [527, 349] width 7 height 7
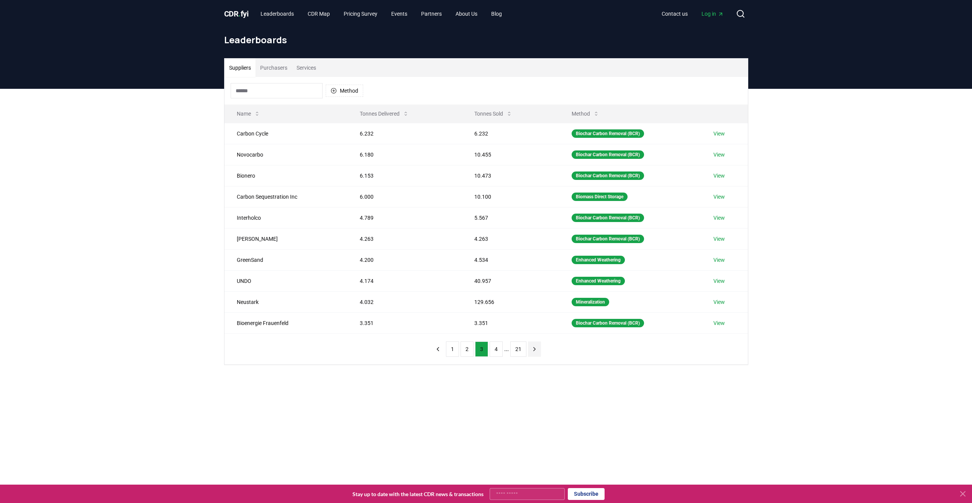
click at [528, 350] on button "next page" at bounding box center [534, 349] width 13 height 15
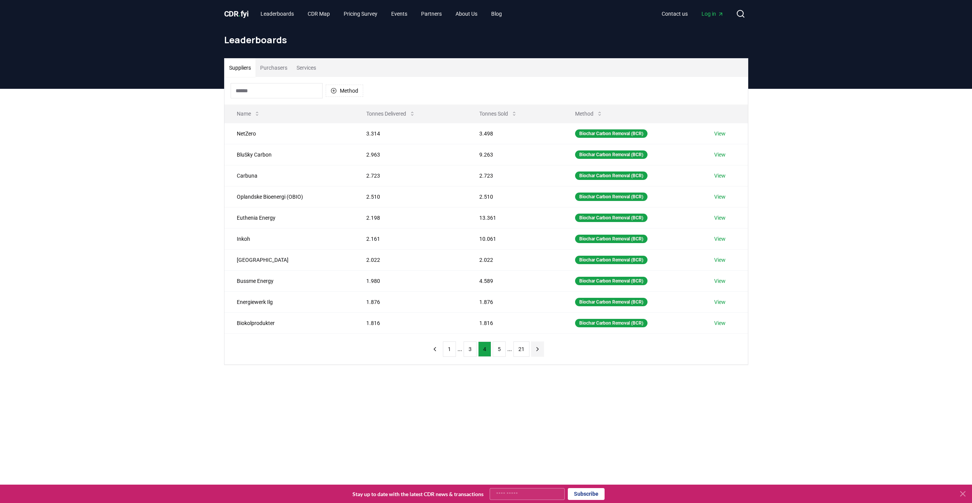
click at [535, 348] on icon "next page" at bounding box center [537, 349] width 7 height 7
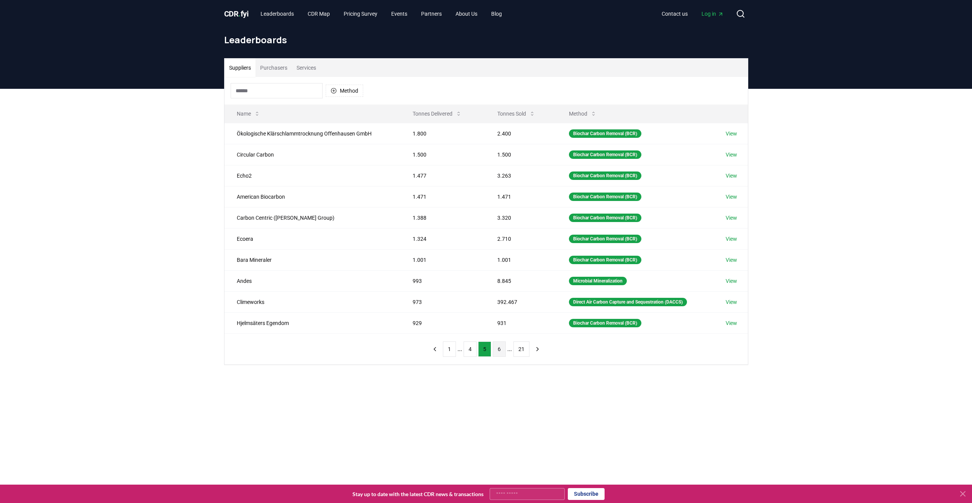
click at [497, 348] on button "6" at bounding box center [499, 349] width 13 height 15
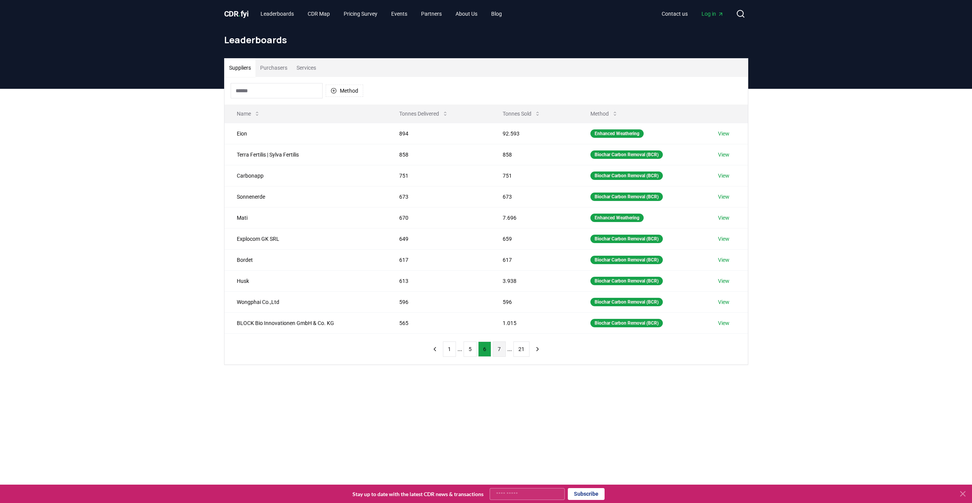
click at [501, 350] on button "7" at bounding box center [499, 349] width 13 height 15
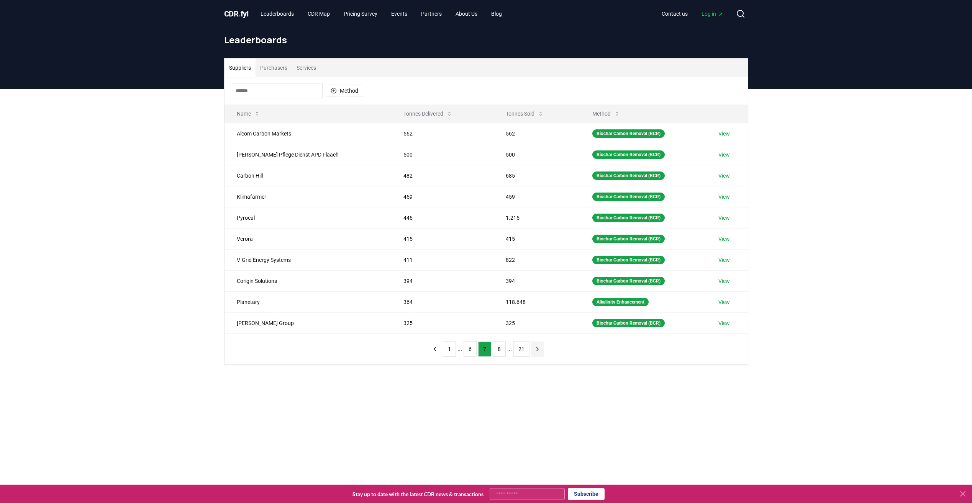
click at [537, 350] on icon "next page" at bounding box center [537, 349] width 7 height 7
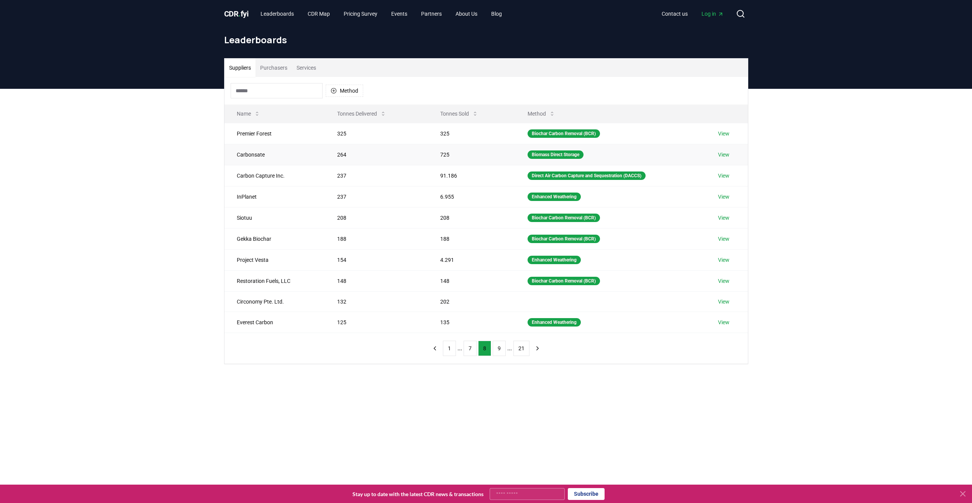
click at [726, 155] on link "View" at bounding box center [723, 155] width 11 height 8
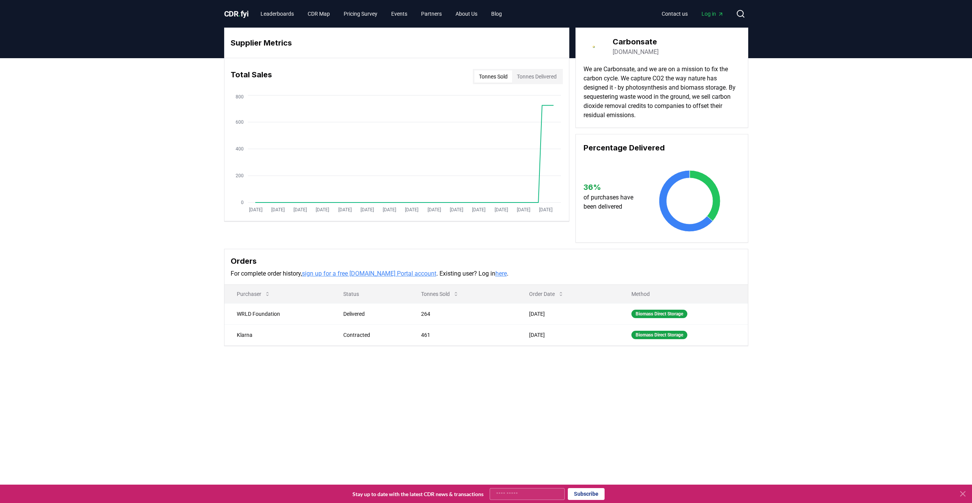
click at [652, 51] on link "carbonsate.com" at bounding box center [635, 51] width 46 height 9
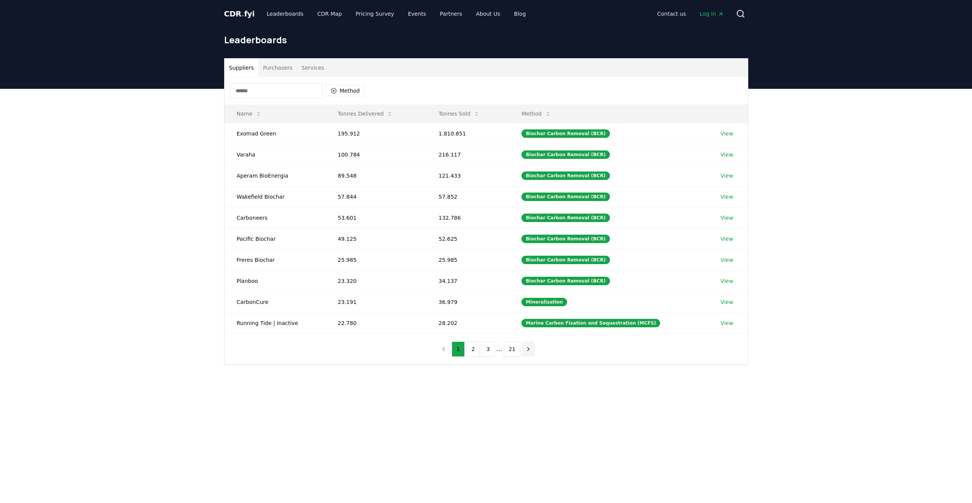
click at [525, 350] on icon "next page" at bounding box center [528, 349] width 7 height 7
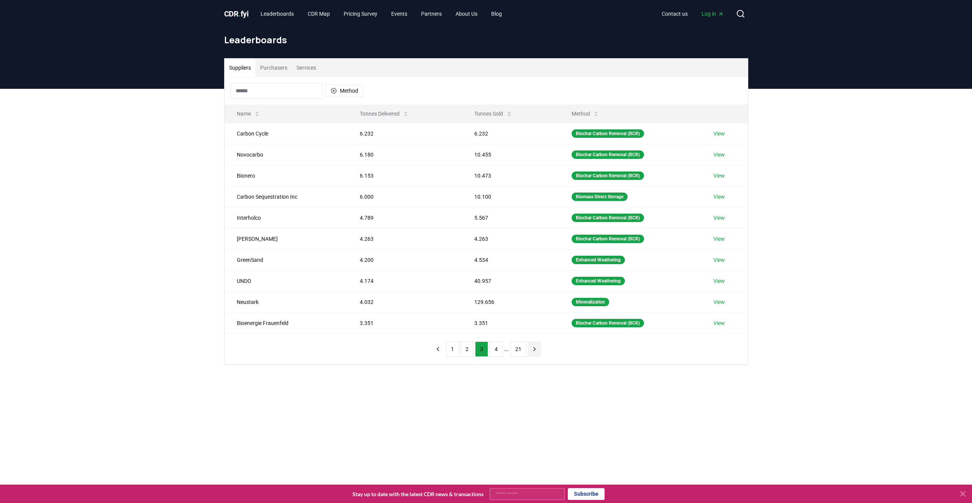
click at [523, 350] on button "21" at bounding box center [518, 349] width 16 height 15
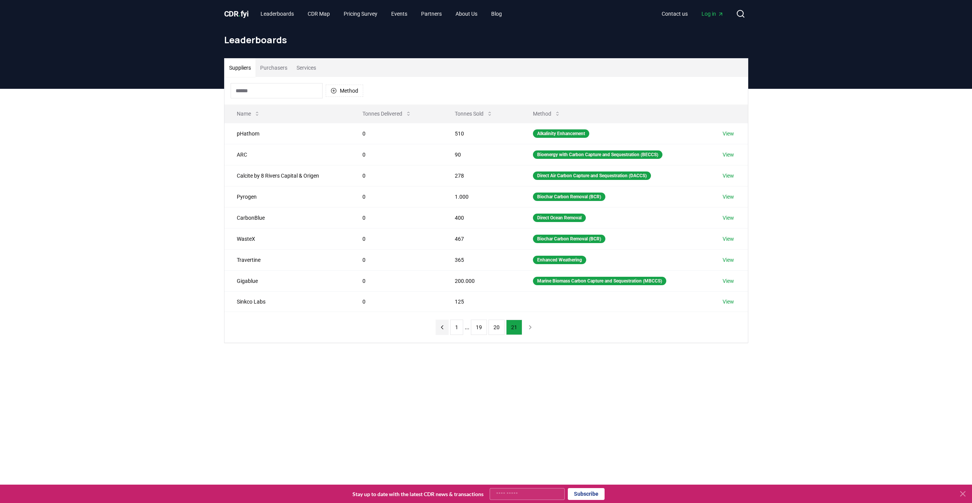
click at [441, 327] on icon "previous page" at bounding box center [442, 327] width 7 height 7
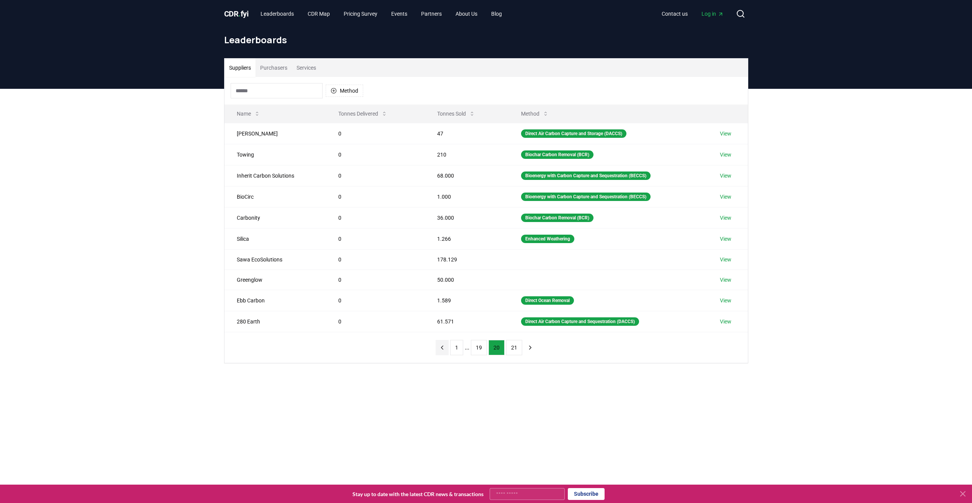
click at [442, 346] on icon "previous page" at bounding box center [442, 347] width 7 height 7
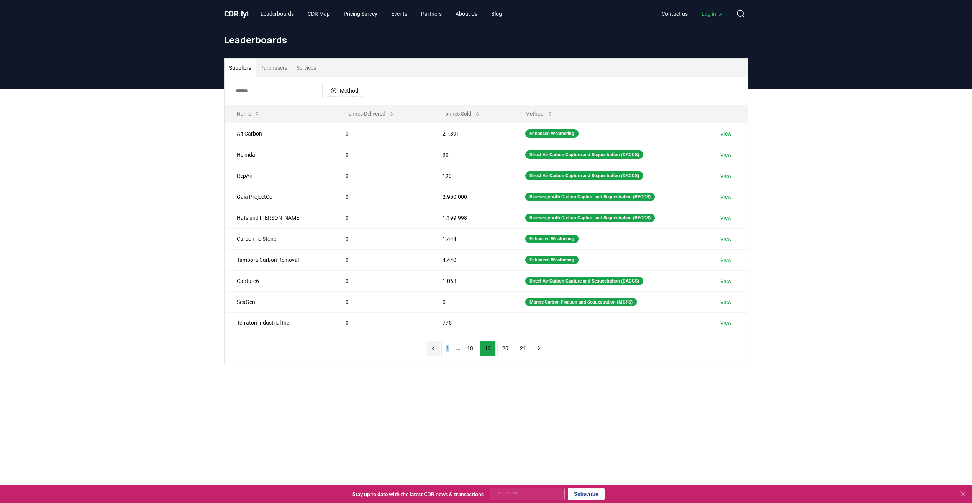
click at [442, 346] on nav "1 ... 18 19 20 21" at bounding box center [486, 348] width 119 height 15
drag, startPoint x: 442, startPoint y: 346, endPoint x: 449, endPoint y: 352, distance: 9.2
click at [449, 352] on button "1" at bounding box center [447, 348] width 13 height 15
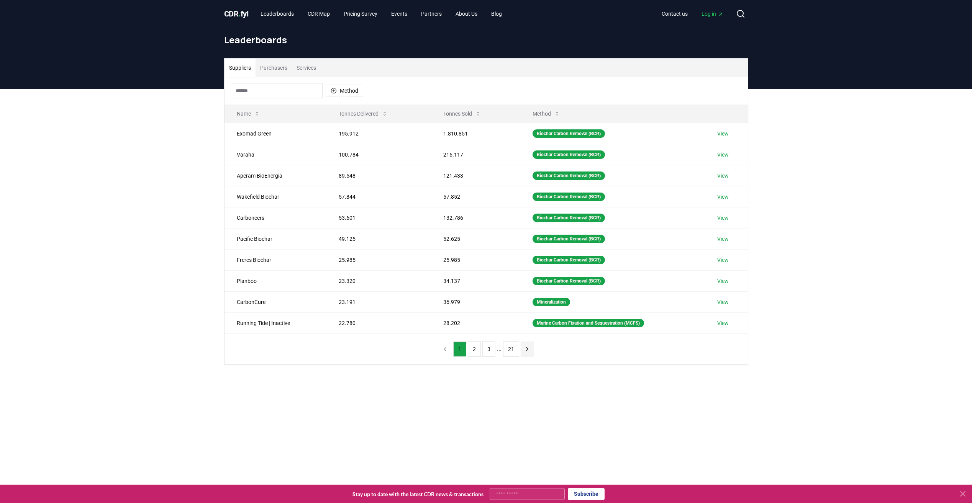
click at [524, 349] on icon "next page" at bounding box center [527, 349] width 7 height 7
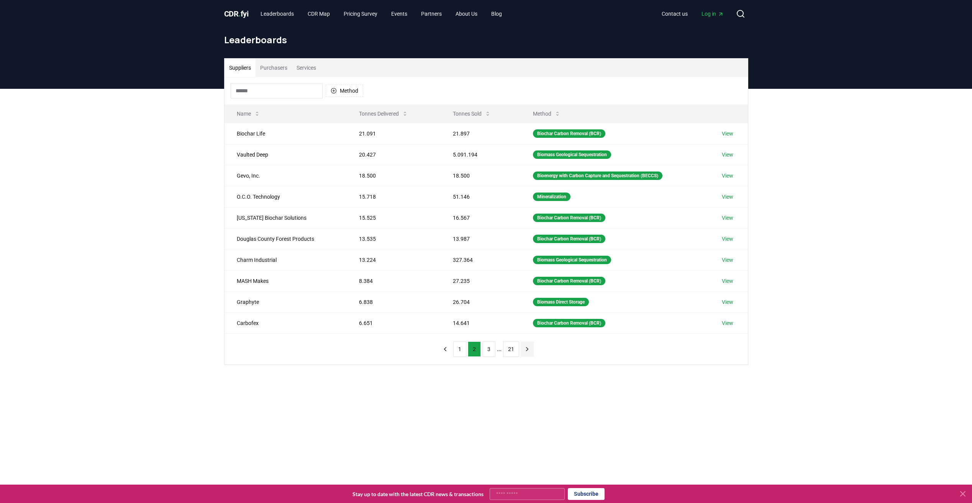
click at [524, 349] on icon "next page" at bounding box center [527, 349] width 7 height 7
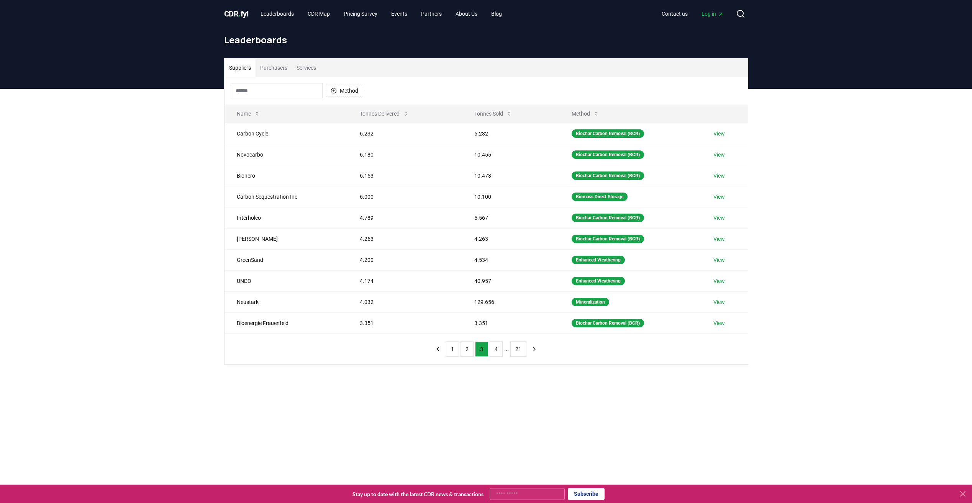
click at [526, 349] on nav "1 2 3 4 ... 21" at bounding box center [486, 349] width 110 height 15
click at [531, 348] on icon "next page" at bounding box center [534, 349] width 7 height 7
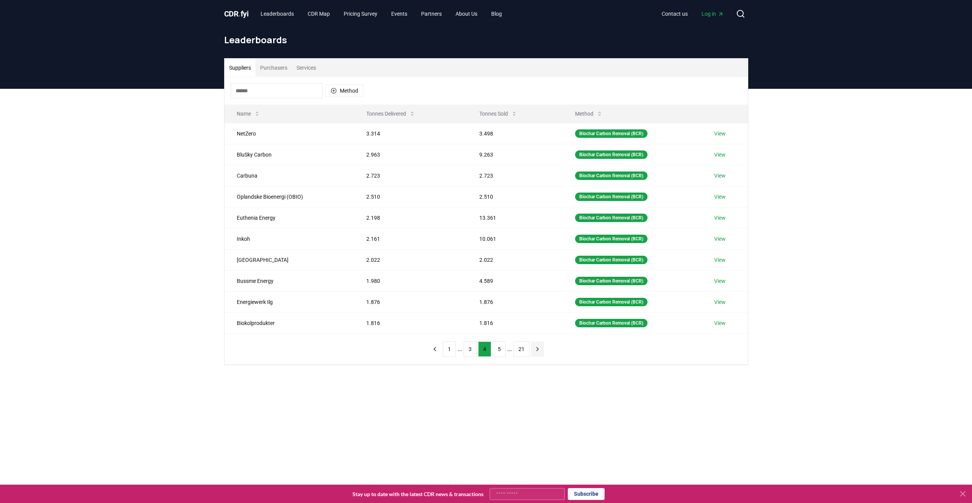
click at [540, 350] on button "next page" at bounding box center [537, 349] width 13 height 15
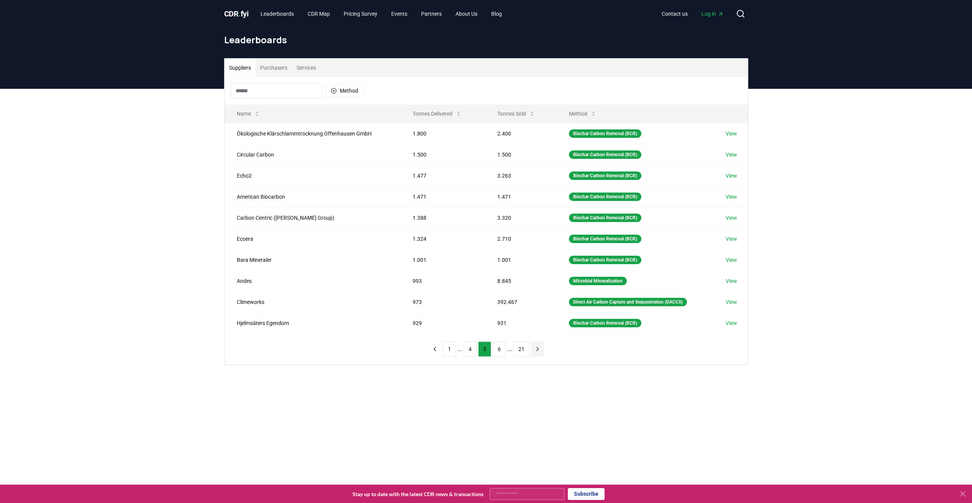
click at [537, 349] on icon "next page" at bounding box center [537, 348] width 2 height 3
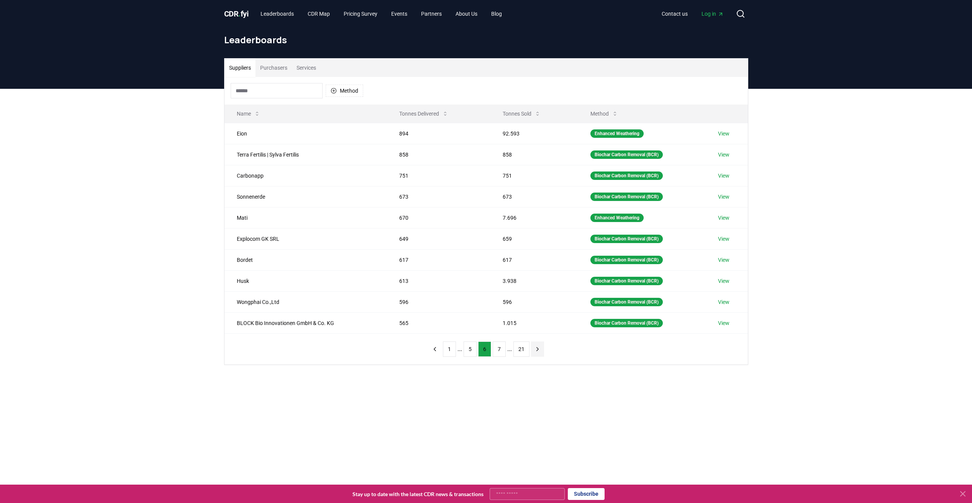
click at [537, 356] on button "next page" at bounding box center [537, 349] width 13 height 15
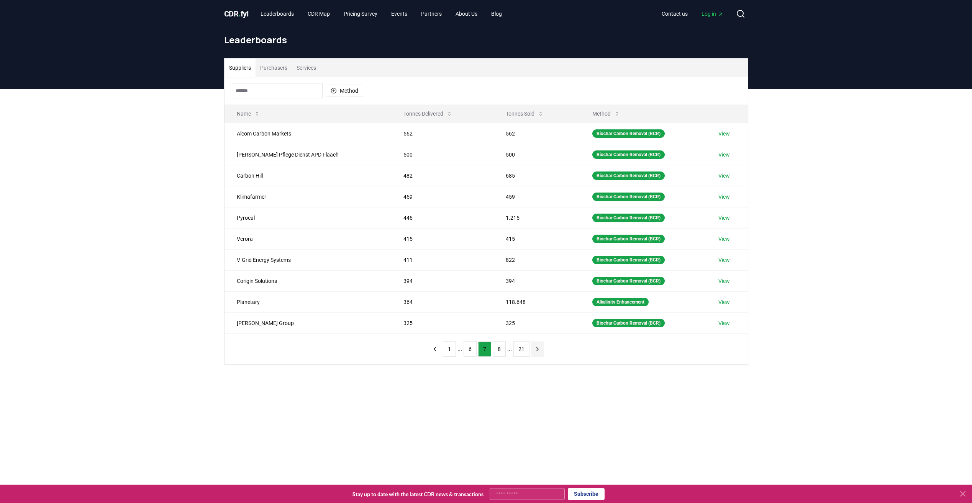
click at [536, 351] on icon "next page" at bounding box center [537, 349] width 7 height 7
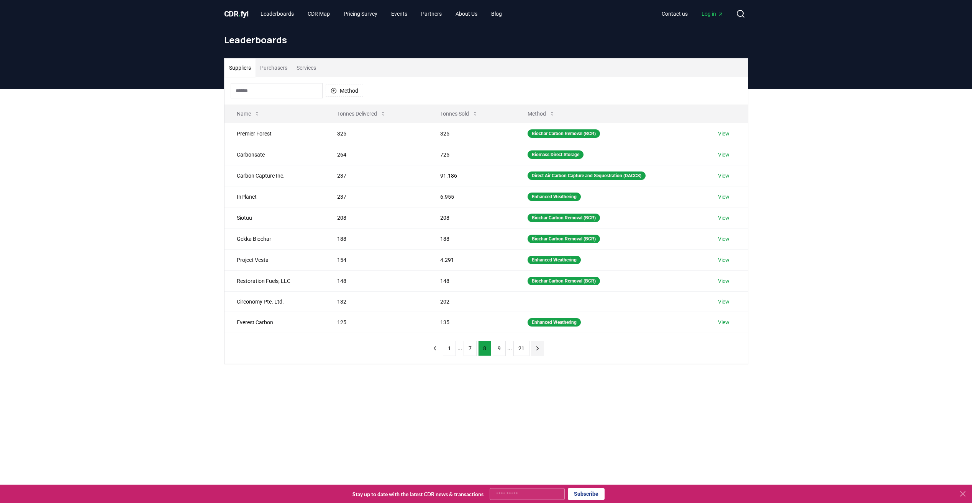
click at [539, 350] on icon "next page" at bounding box center [537, 348] width 7 height 7
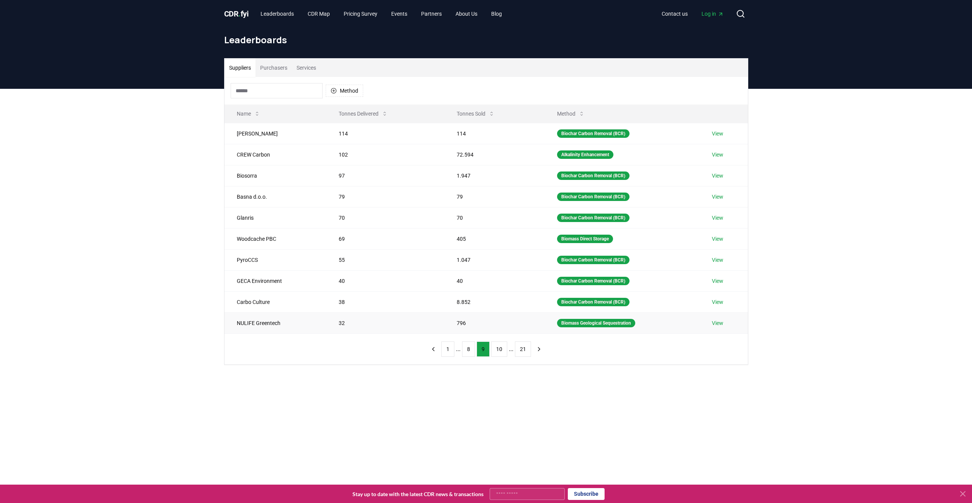
click at [717, 324] on link "View" at bounding box center [717, 323] width 11 height 8
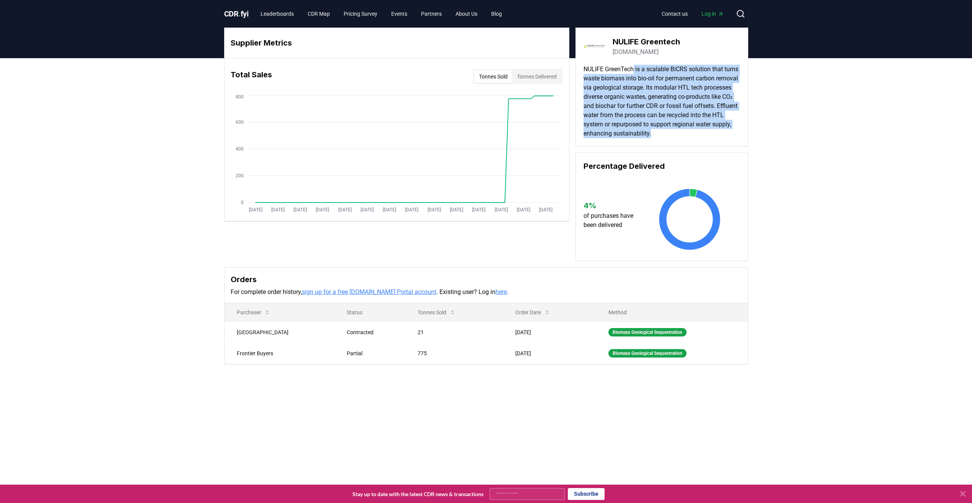
drag, startPoint x: 634, startPoint y: 68, endPoint x: 715, endPoint y: 135, distance: 105.3
click at [715, 135] on p "NULIFE GreenTech is a scalable BiCRS solution that turns waste biomass into bio…" at bounding box center [661, 102] width 157 height 74
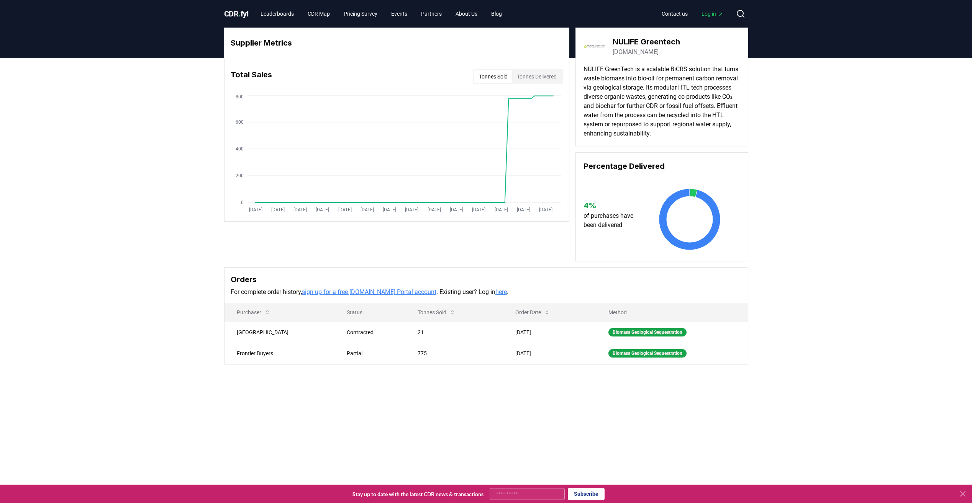
click at [850, 238] on div "Supplier Metrics Total Sales Tonnes Sold Tonnes Delivered Jan 2019 Jul 2019 Jan…" at bounding box center [486, 226] width 972 height 337
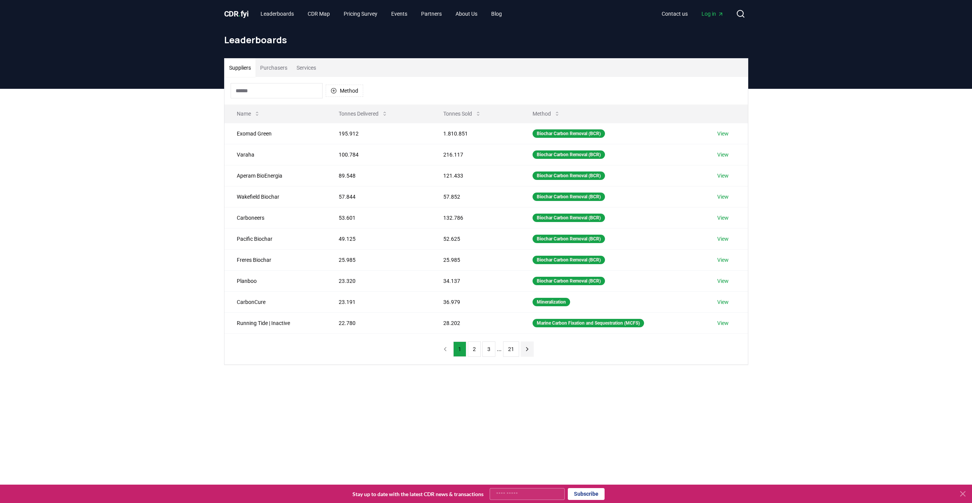
click at [529, 353] on button "next page" at bounding box center [527, 349] width 13 height 15
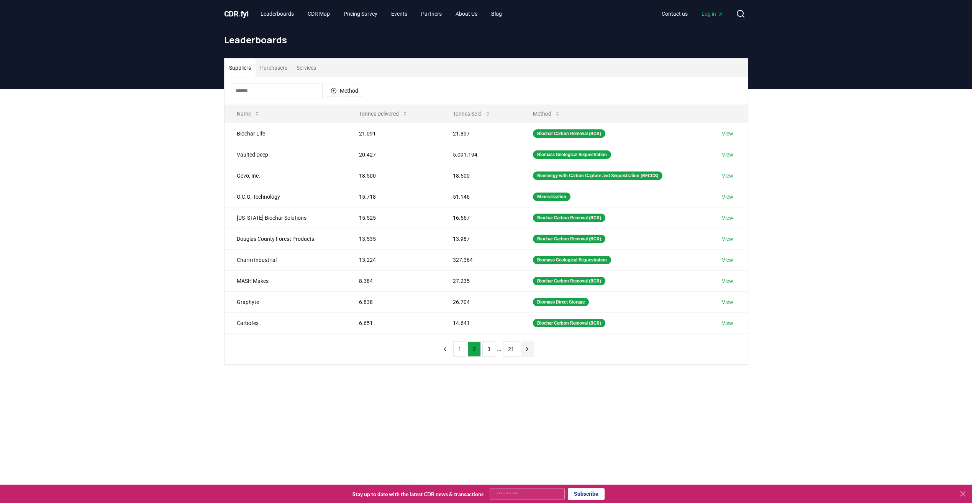
click at [529, 353] on button "next page" at bounding box center [527, 349] width 13 height 15
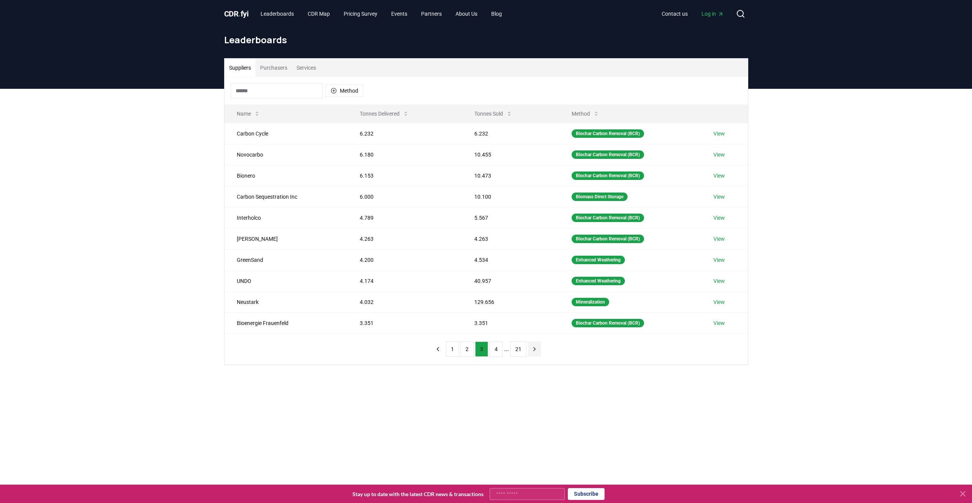
click at [529, 353] on button "next page" at bounding box center [534, 349] width 13 height 15
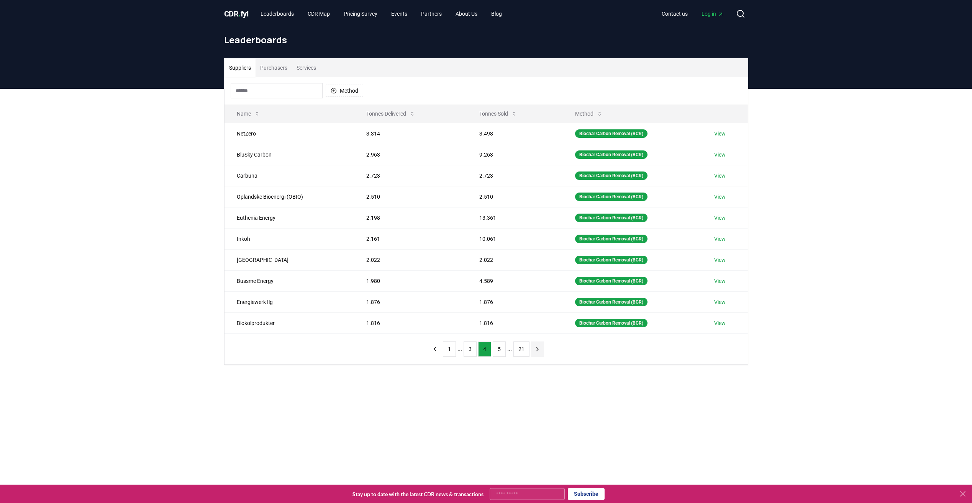
click at [529, 353] on nav "1 ... 3 4 5 ... 21" at bounding box center [486, 349] width 116 height 15
drag, startPoint x: 529, startPoint y: 353, endPoint x: 535, endPoint y: 353, distance: 5.8
click at [535, 353] on button "next page" at bounding box center [537, 349] width 13 height 15
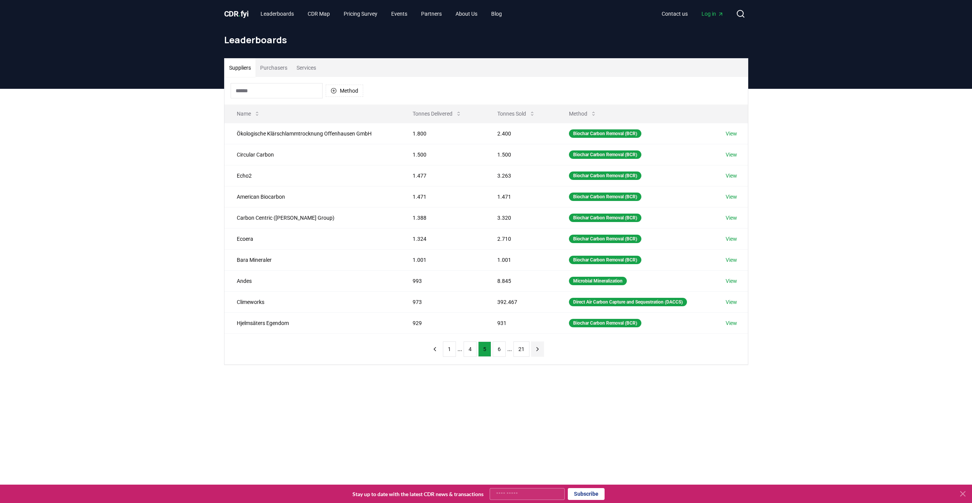
click at [535, 352] on icon "next page" at bounding box center [537, 349] width 7 height 7
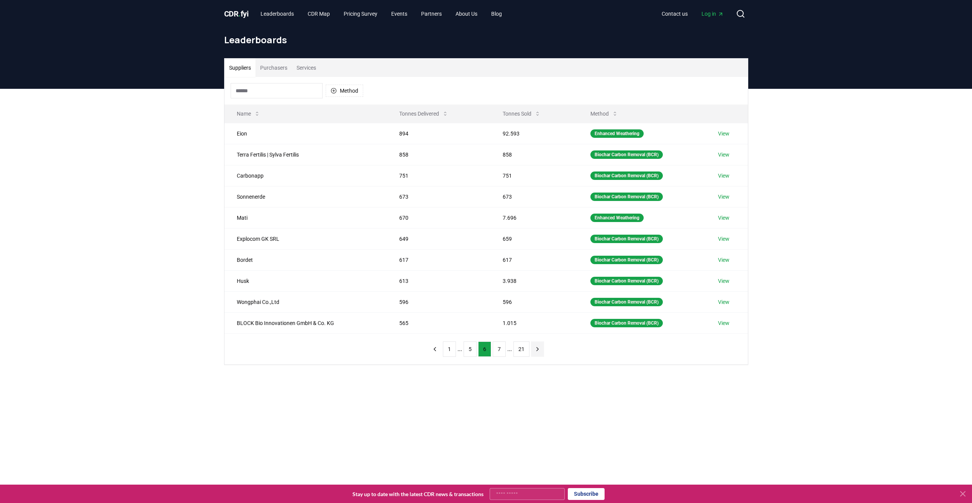
click at [536, 352] on icon "next page" at bounding box center [537, 349] width 7 height 7
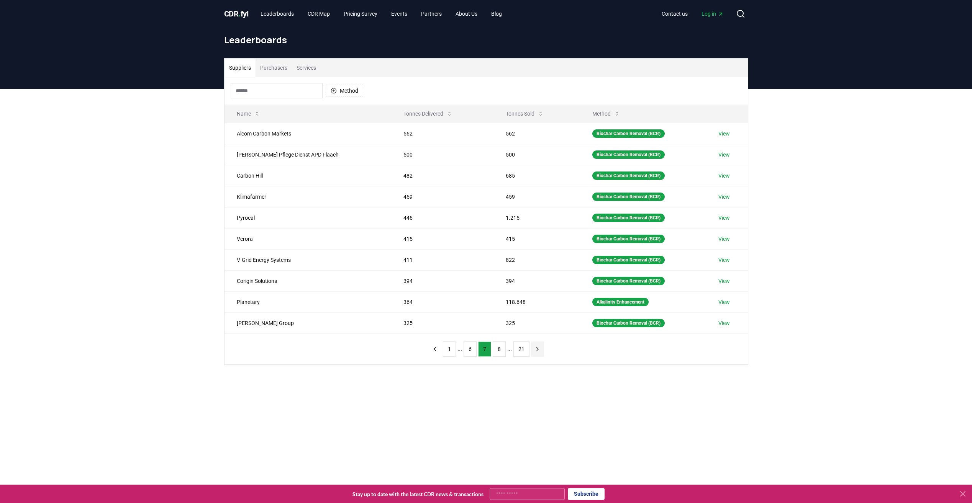
click at [536, 352] on icon "next page" at bounding box center [537, 349] width 7 height 7
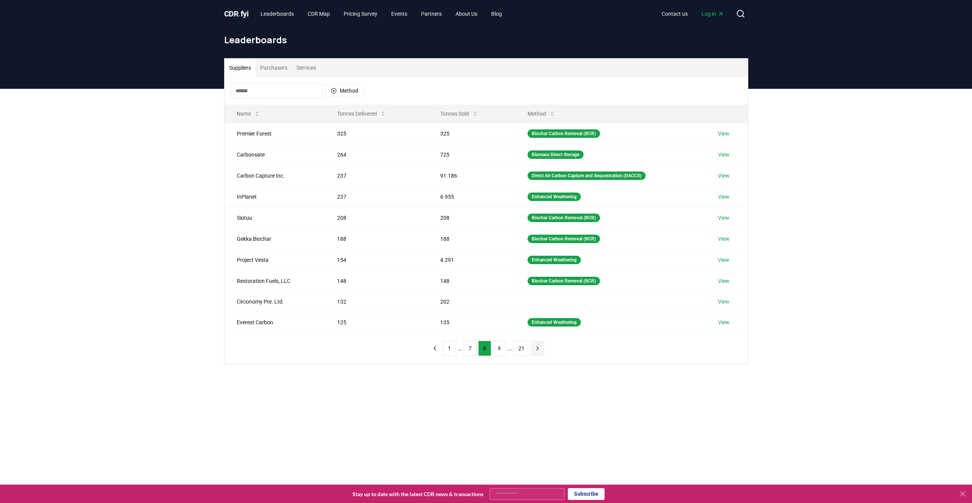
click at [537, 352] on button "next page" at bounding box center [537, 348] width 13 height 15
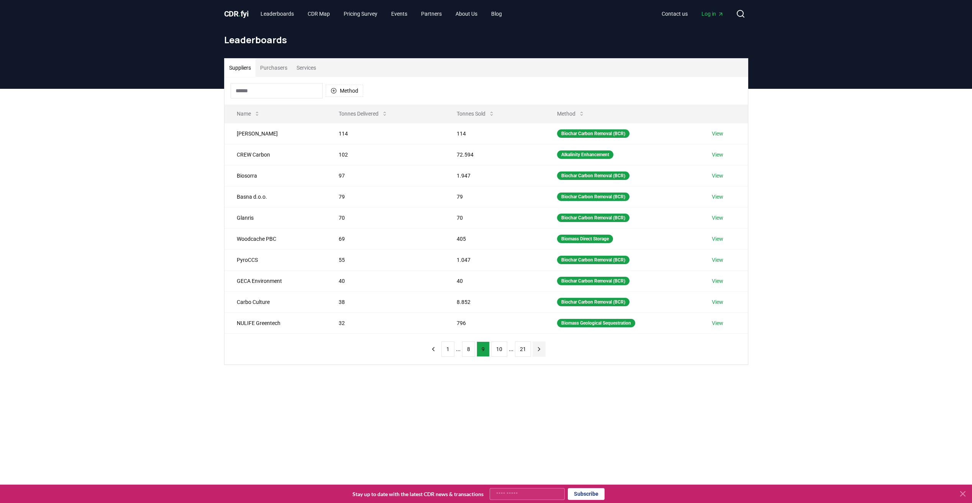
click at [537, 352] on icon "next page" at bounding box center [538, 349] width 7 height 7
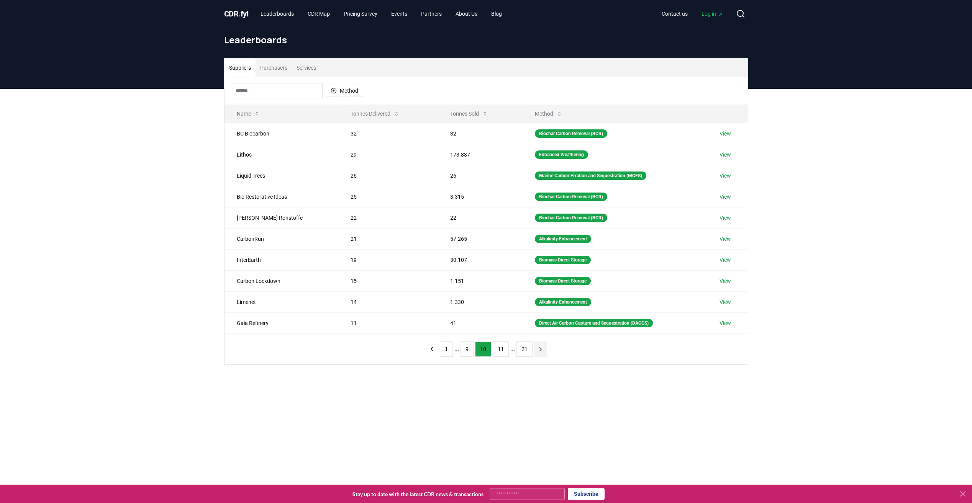
click at [537, 352] on icon "next page" at bounding box center [540, 349] width 7 height 7
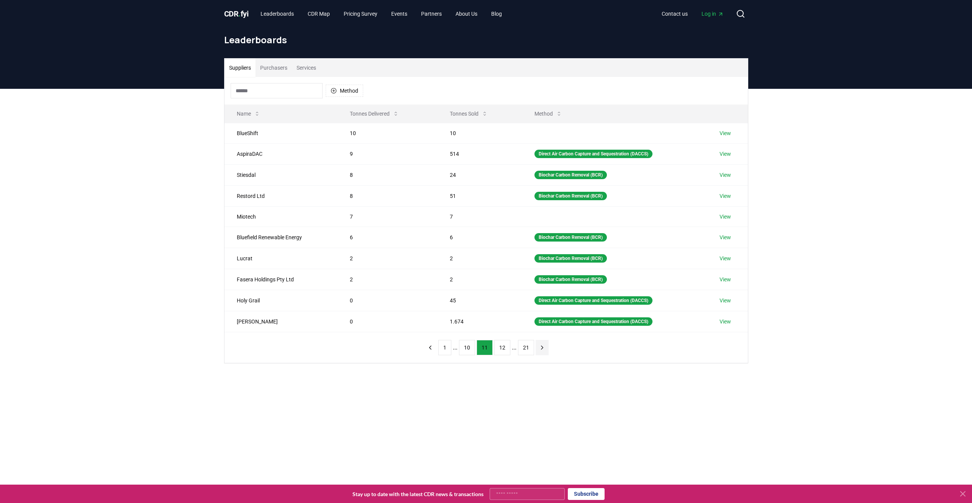
click at [544, 348] on button "next page" at bounding box center [541, 347] width 13 height 15
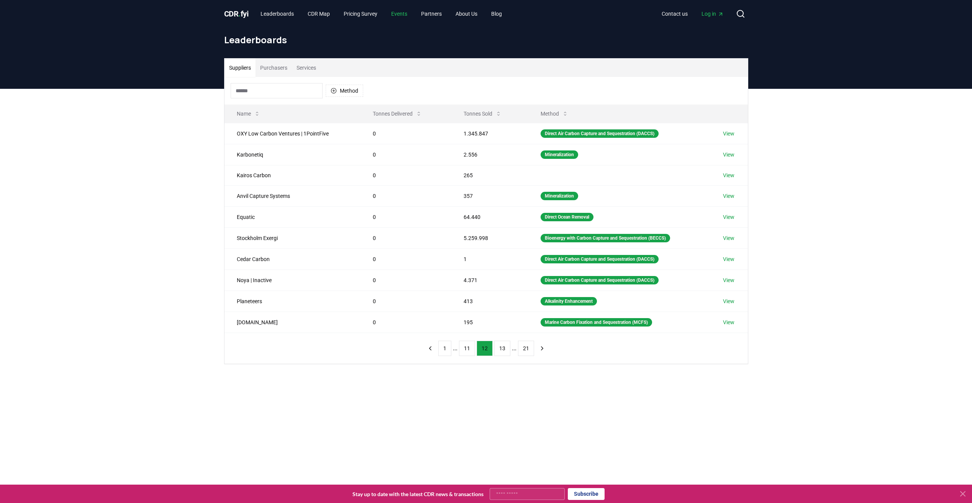
click at [410, 14] on link "Events" at bounding box center [399, 14] width 28 height 14
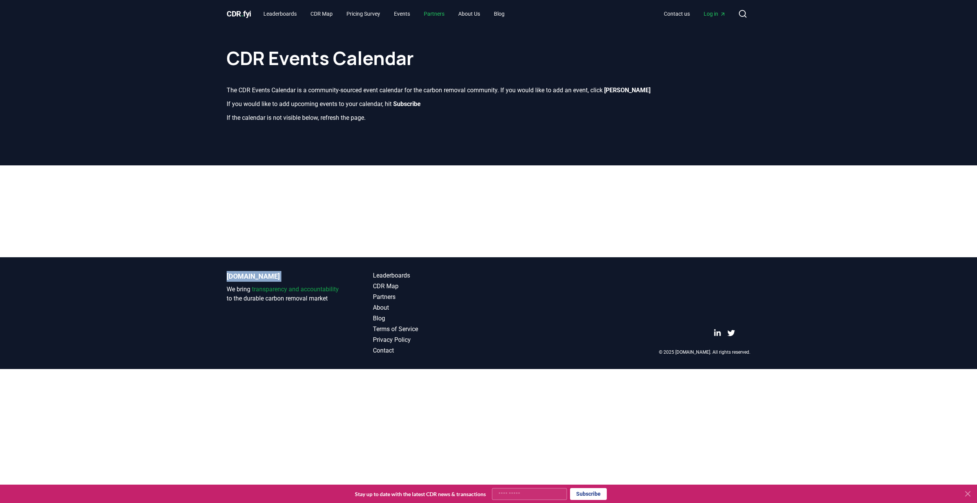
click at [440, 10] on link "Partners" at bounding box center [434, 14] width 33 height 14
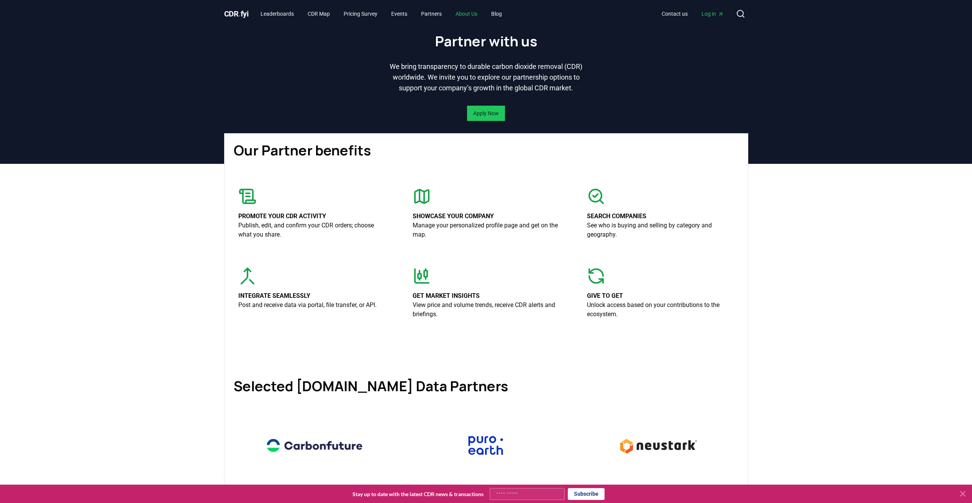
click at [472, 15] on link "About Us" at bounding box center [466, 14] width 34 height 14
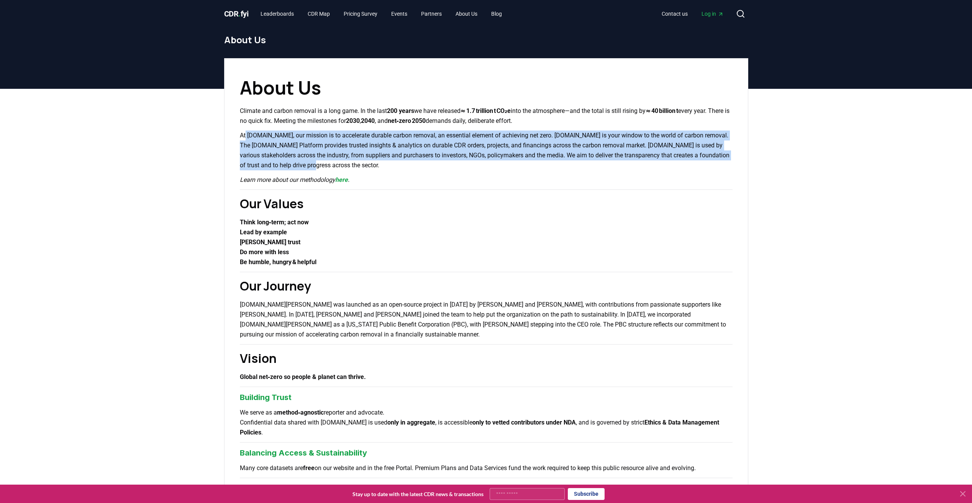
drag, startPoint x: 245, startPoint y: 136, endPoint x: 351, endPoint y: 167, distance: 110.5
click at [351, 167] on p "At [DOMAIN_NAME], our mission is to accelerate durable carbon removal, an essen…" at bounding box center [486, 151] width 493 height 40
drag, startPoint x: 351, startPoint y: 167, endPoint x: 301, endPoint y: 152, distance: 51.9
click at [301, 152] on p "At [DOMAIN_NAME], our mission is to accelerate durable carbon removal, an essen…" at bounding box center [486, 151] width 493 height 40
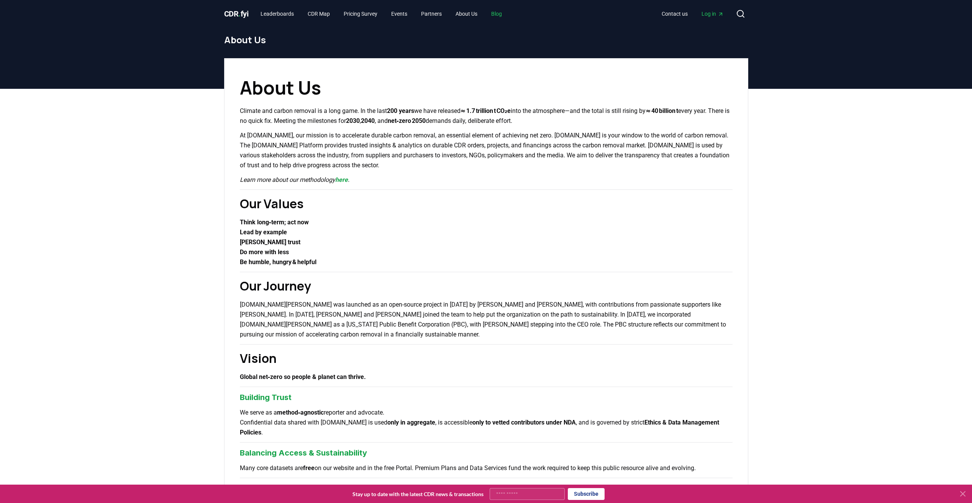
click at [503, 15] on link "Blog" at bounding box center [496, 14] width 23 height 14
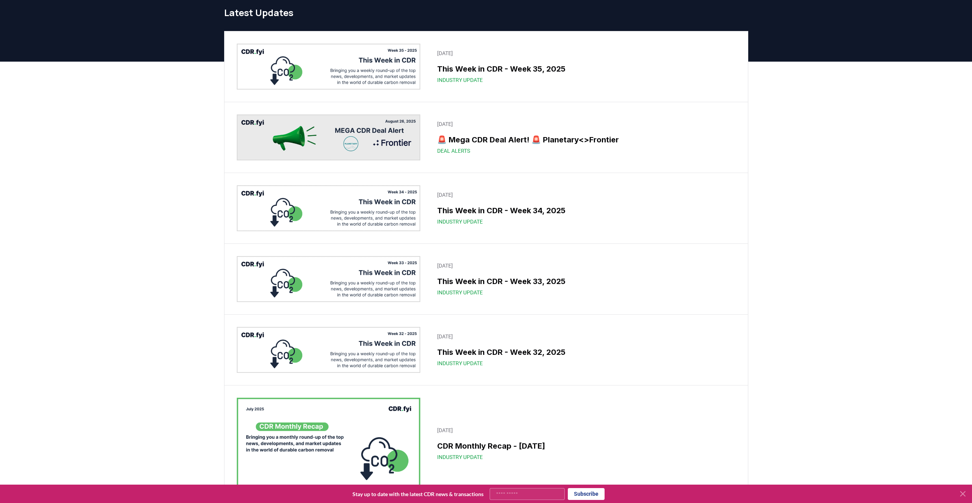
scroll to position [38, 0]
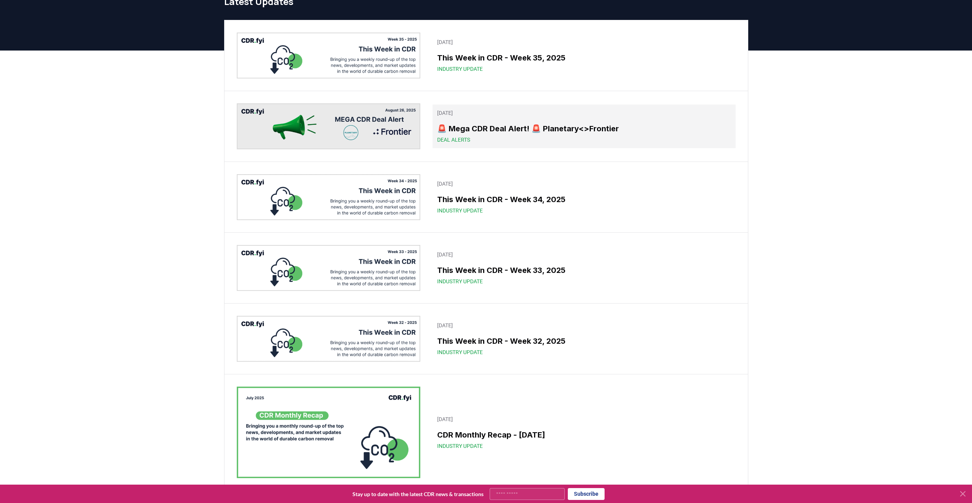
click at [526, 134] on h3 "🚨 Mega CDR Deal Alert! 🚨 Planetary<>Frontier" at bounding box center [583, 128] width 293 height 11
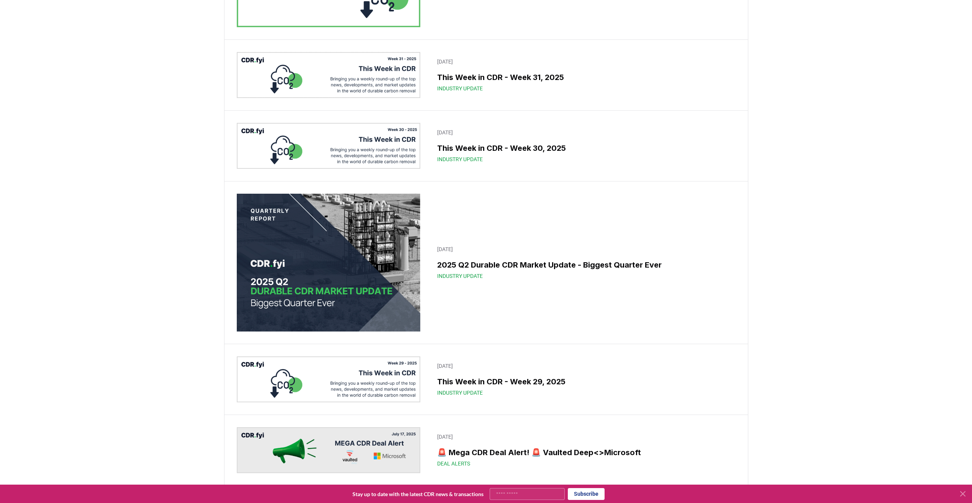
scroll to position [498, 0]
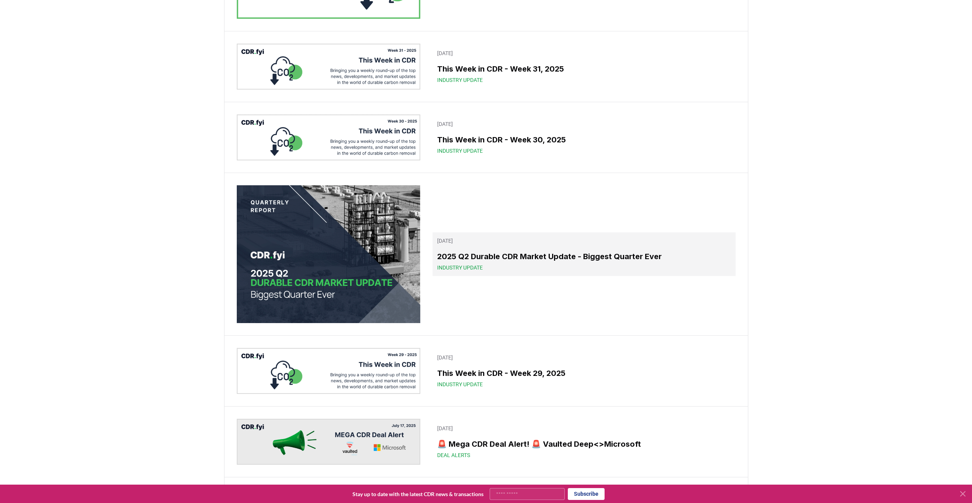
click at [501, 259] on h3 "2025 Q2 Durable CDR Market Update - Biggest Quarter Ever" at bounding box center [583, 256] width 293 height 11
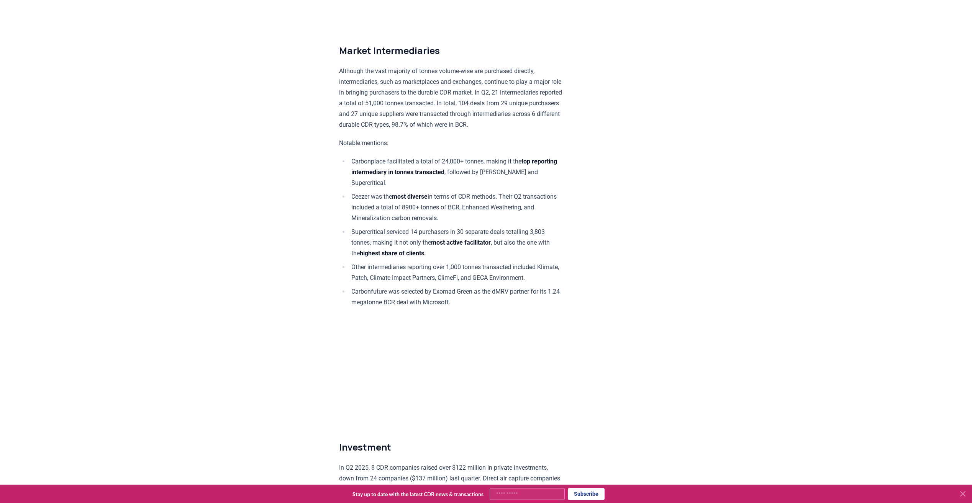
scroll to position [4175, 0]
